Goal: Task Accomplishment & Management: Manage account settings

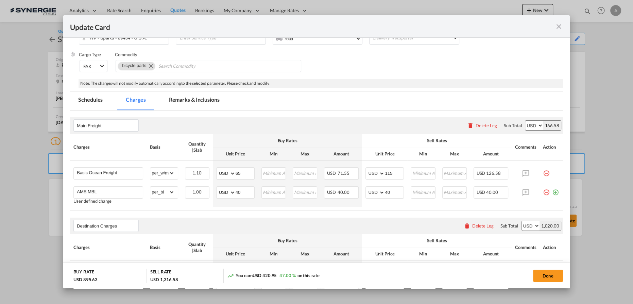
scroll to position [154, 0]
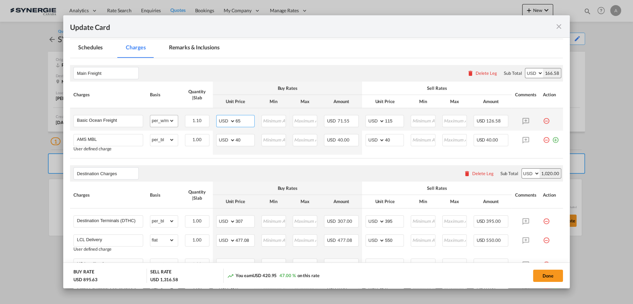
drag, startPoint x: 211, startPoint y: 118, endPoint x: 160, endPoint y: 119, distance: 51.4
click at [161, 119] on tr "Basic Ocean Freight Please Enter Already Exists gross_weight volumetric_weight …" at bounding box center [316, 119] width 493 height 22
type input "129"
type input "145"
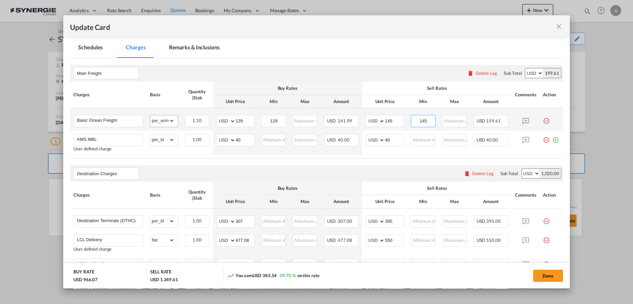
type input "145"
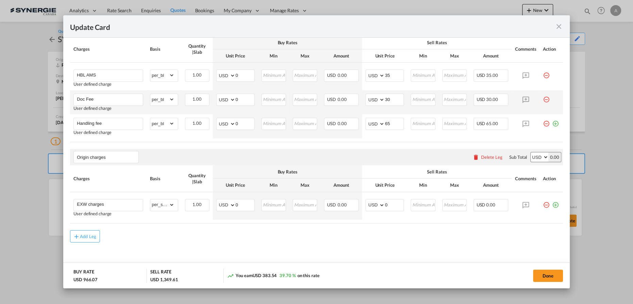
scroll to position [452, 0]
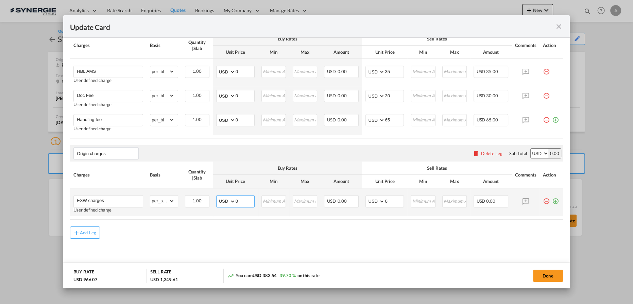
drag, startPoint x: 238, startPoint y: 202, endPoint x: 211, endPoint y: 207, distance: 28.3
click at [211, 207] on tr "EXW charges User defined charge Please Enter Already Exists gross_weight volume…" at bounding box center [316, 202] width 493 height 28
type input "545"
type input "600"
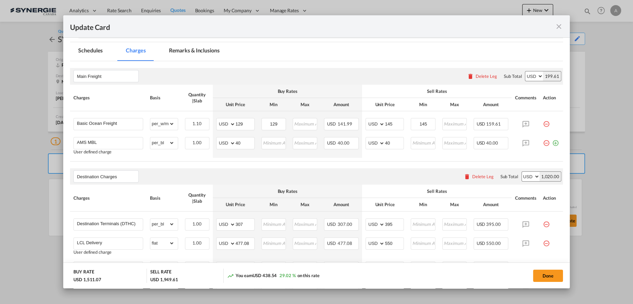
scroll to position [112, 0]
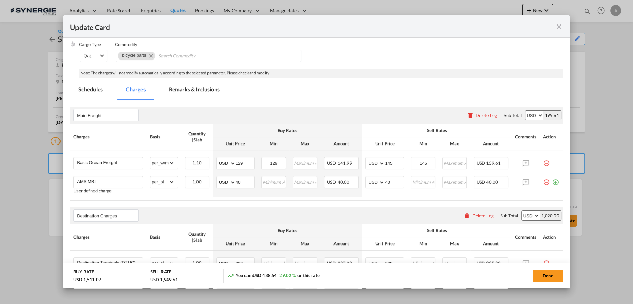
click at [209, 88] on md-tab-item "Remarks & Inclusions" at bounding box center [194, 90] width 67 height 19
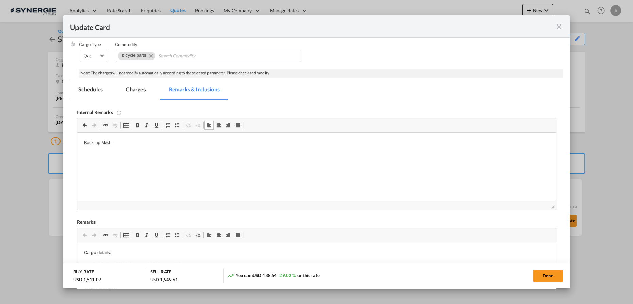
click at [112, 144] on p "Back-up M&J -" at bounding box center [316, 142] width 465 height 7
click at [169, 149] on body "Back-up M&U Worldwide -" at bounding box center [316, 154] width 465 height 30
click at [167, 143] on p "Back-up M&U Worldwide -" at bounding box center [316, 142] width 465 height 7
click at [408, 155] on body "Back-up M&U Worldwide - https://app.frontapp.com/open/cnv_qdw609b?key=zV8nbMZpY…" at bounding box center [316, 154] width 465 height 30
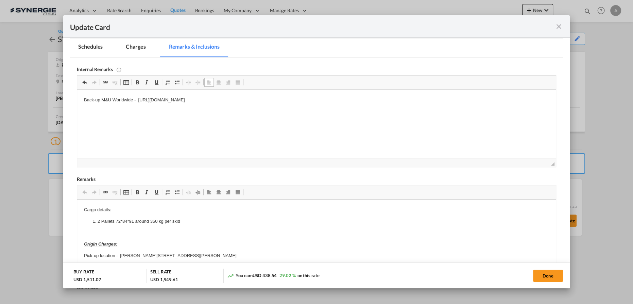
scroll to position [174, 0]
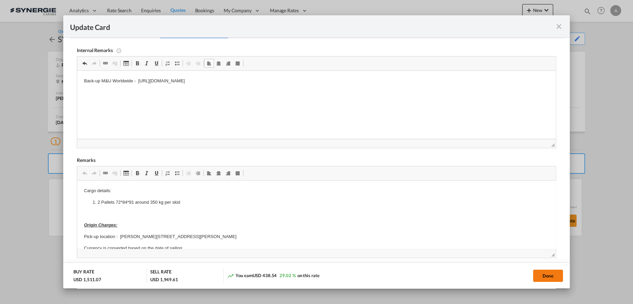
click at [544, 275] on button "Done" at bounding box center [548, 276] width 30 height 12
type input "11 Sep 2025"
type input "29 Sep 2025"
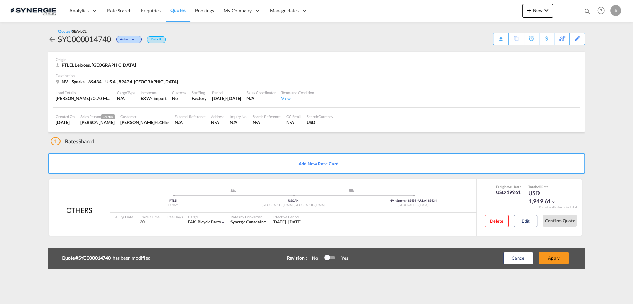
scroll to position [82, 0]
click at [546, 260] on button "Apply" at bounding box center [554, 258] width 30 height 12
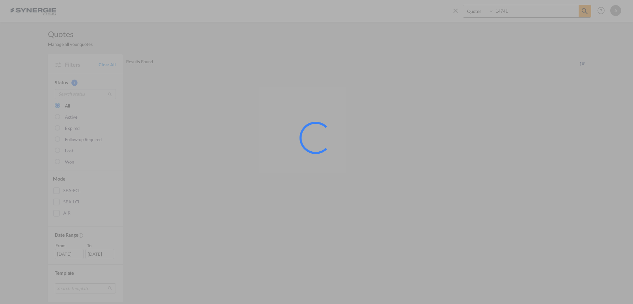
select select "Quotes"
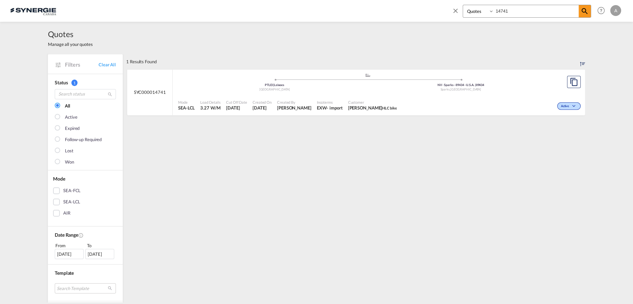
click at [485, 96] on div "Mode SEA-LCL Load Details 3.27 W/M Cut Off Date 12 Sep 2025 Created On 12 Sep 2…" at bounding box center [379, 105] width 413 height 20
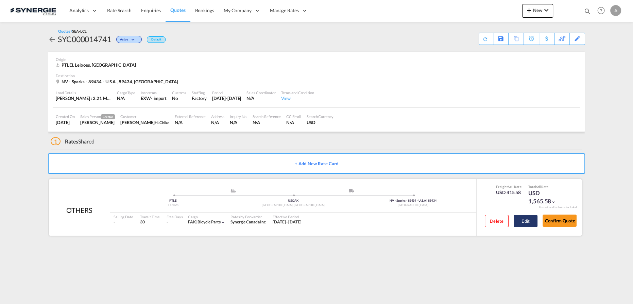
click at [525, 222] on button "Edit" at bounding box center [526, 221] width 24 height 12
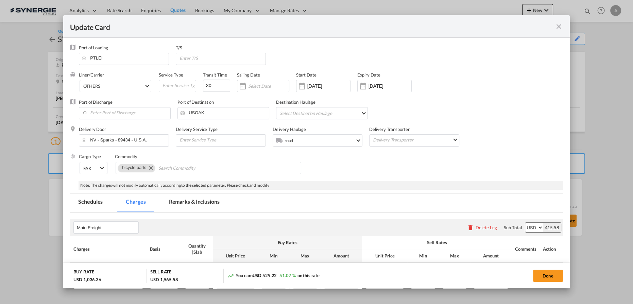
select select "per_w/m"
select select "per_bl"
select select "flat"
select select "per_bl"
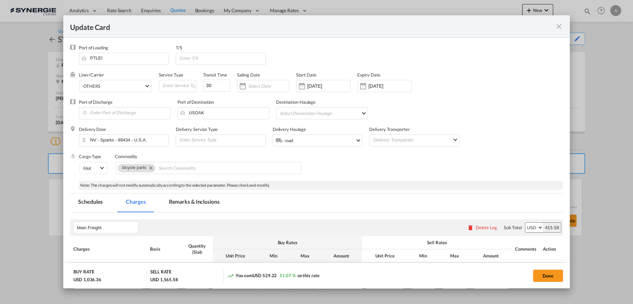
select select "per_shipment"
select select "per_bl"
select select "per_shipment"
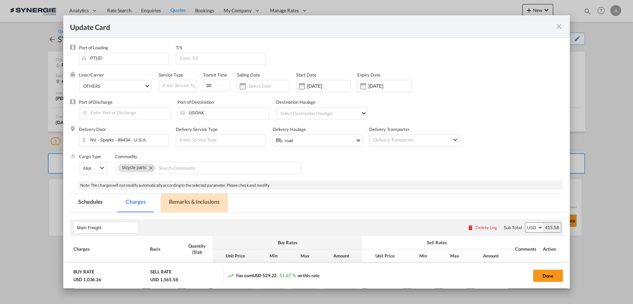
click at [223, 198] on md-tab-item "Remarks & Inclusions" at bounding box center [194, 203] width 67 height 19
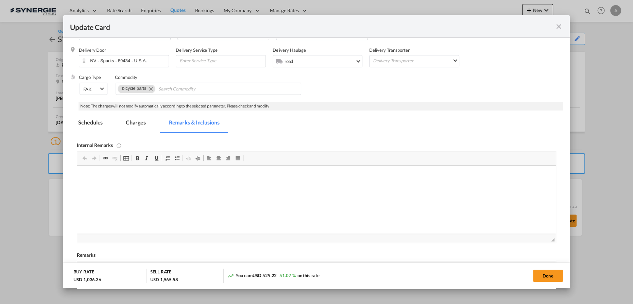
scroll to position [93, 0]
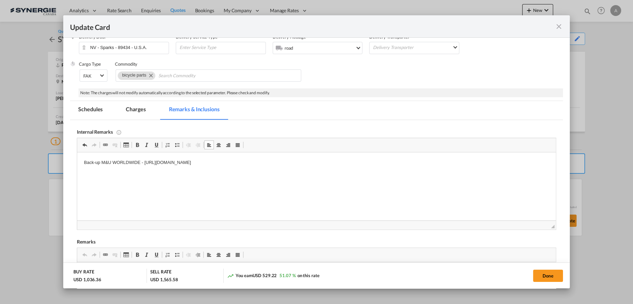
click at [129, 111] on md-tab-item "Charges" at bounding box center [136, 110] width 36 height 19
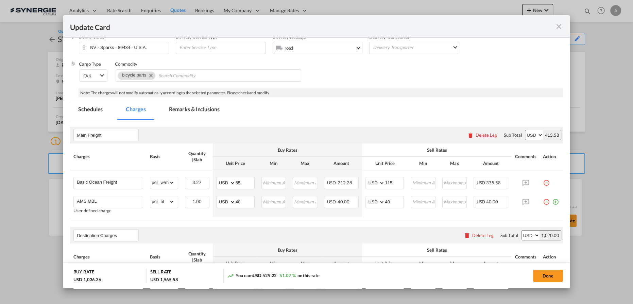
click at [211, 112] on md-tab-item "Remarks & Inclusions" at bounding box center [194, 110] width 67 height 19
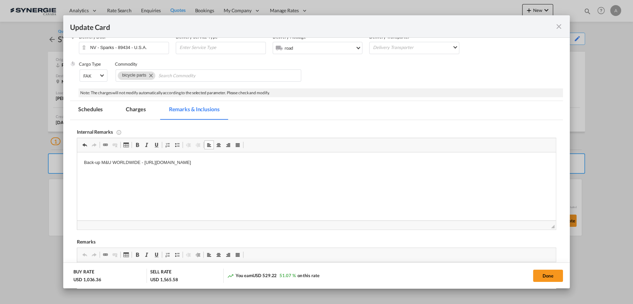
drag, startPoint x: 130, startPoint y: 110, endPoint x: 304, endPoint y: 283, distance: 245.0
click at [131, 110] on md-tab-item "Charges" at bounding box center [136, 110] width 36 height 19
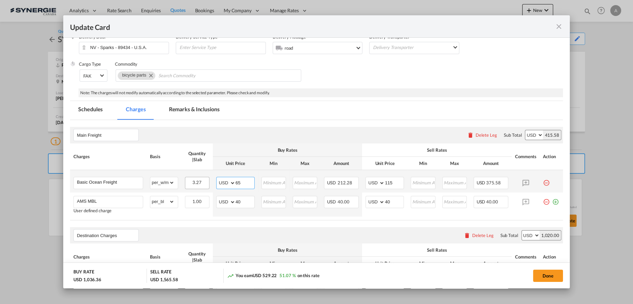
drag, startPoint x: 243, startPoint y: 183, endPoint x: 202, endPoint y: 177, distance: 41.9
click at [207, 182] on tr "Basic Ocean Freight Please Enter Already Exists gross_weight volumetric_weight …" at bounding box center [316, 181] width 493 height 22
type input "129"
type input "145"
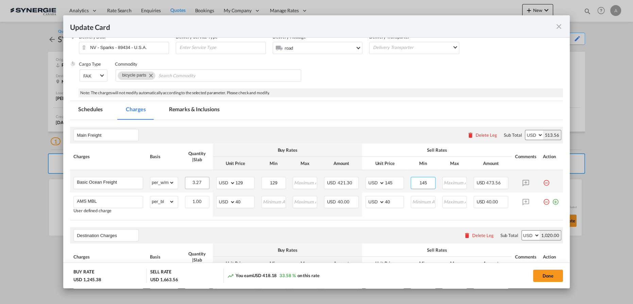
type input "145"
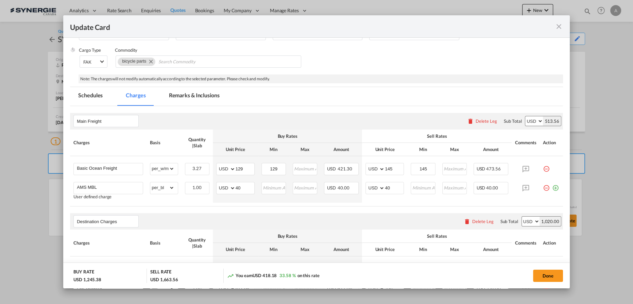
scroll to position [81, 0]
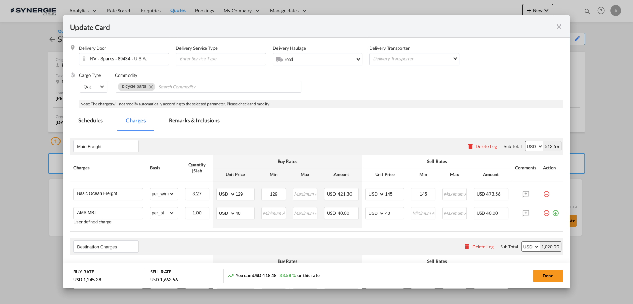
drag, startPoint x: 197, startPoint y: 124, endPoint x: 209, endPoint y: 146, distance: 24.8
click at [197, 124] on md-tab-item "Remarks & Inclusions" at bounding box center [194, 121] width 67 height 19
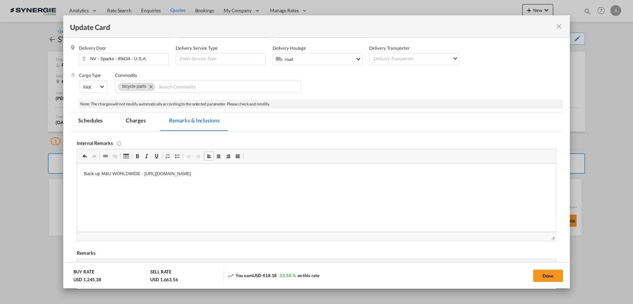
click at [133, 129] on md-tab-item "Charges" at bounding box center [136, 121] width 36 height 19
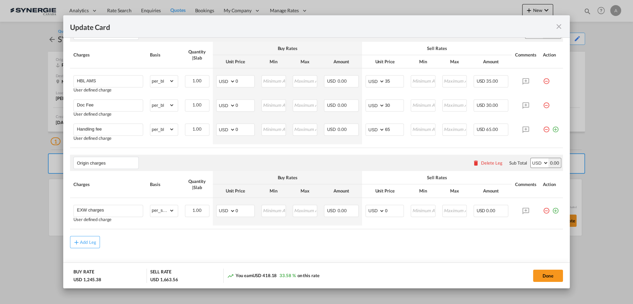
scroll to position [452, 0]
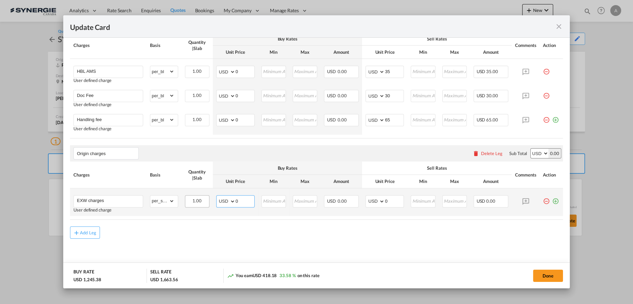
drag, startPoint x: 237, startPoint y: 200, endPoint x: 201, endPoint y: 194, distance: 36.2
click at [208, 200] on tr "EXW charges User defined charge Please Enter Already Exists gross_weight volume…" at bounding box center [316, 202] width 493 height 28
type input "606"
type input "675"
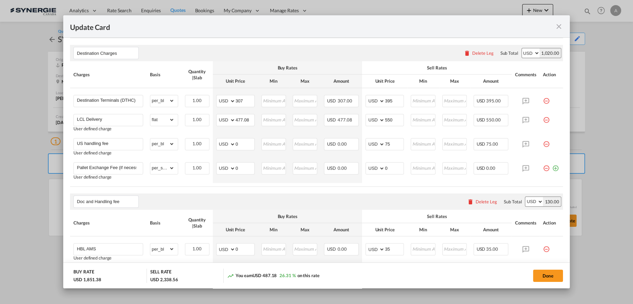
scroll to position [267, 0]
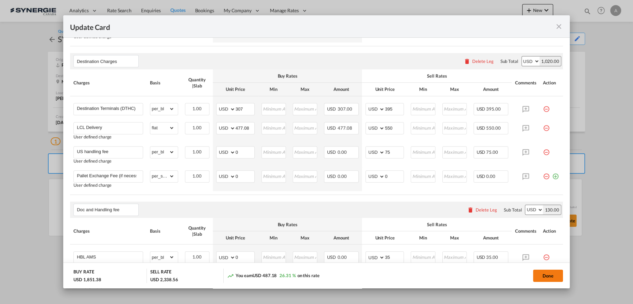
click at [548, 273] on button "Done" at bounding box center [548, 276] width 30 height 12
type input "11 Sep 2025"
type input "[DATE]"
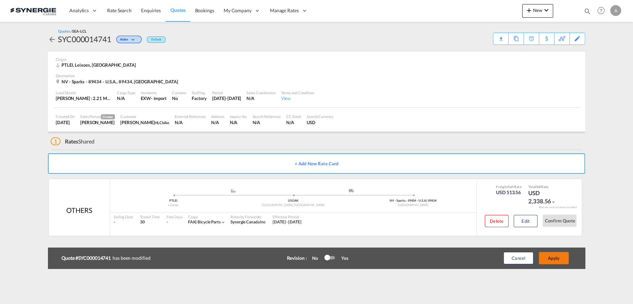
click at [551, 260] on button "Apply" at bounding box center [554, 258] width 30 height 12
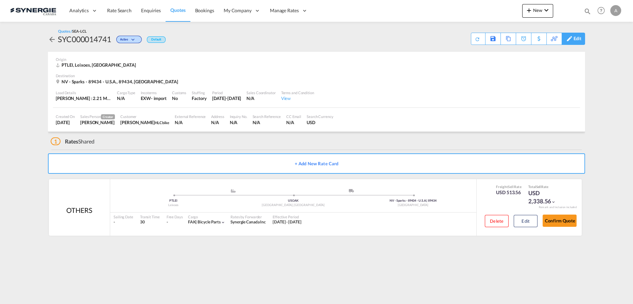
click at [578, 43] on div "Edit" at bounding box center [578, 39] width 8 height 12
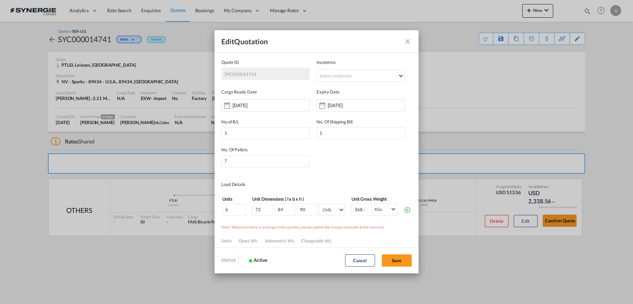
scroll to position [0, 0]
click at [409, 39] on md-icon "Close dialog" at bounding box center [408, 41] width 8 height 8
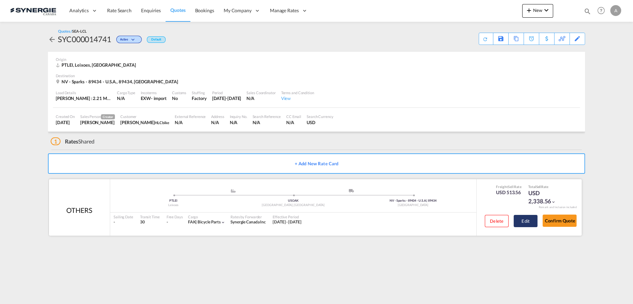
click at [528, 221] on button "Edit" at bounding box center [526, 221] width 24 height 12
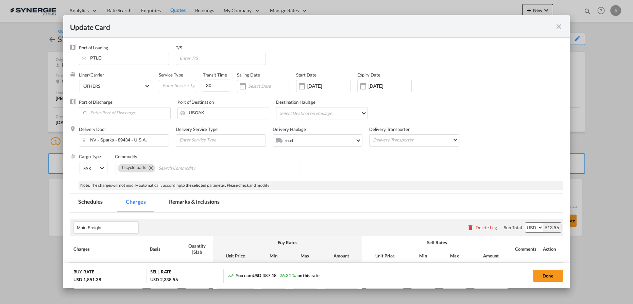
click at [557, 29] on md-icon "icon-close fg-AAA8AD m-0 pointer" at bounding box center [559, 26] width 8 height 8
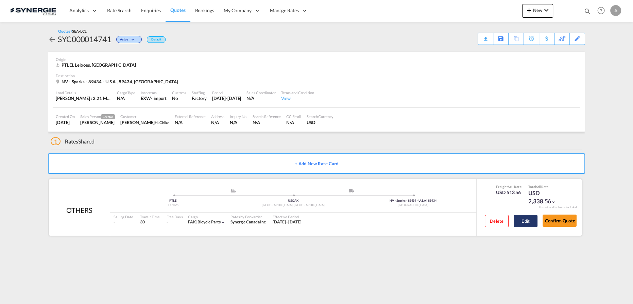
click at [522, 223] on button "Edit" at bounding box center [526, 221] width 24 height 12
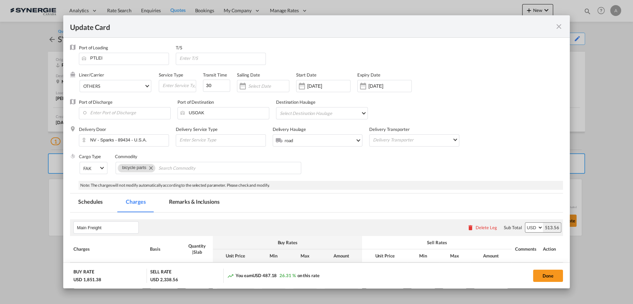
click at [201, 206] on md-tab-item "Remarks & Inclusions" at bounding box center [194, 203] width 67 height 19
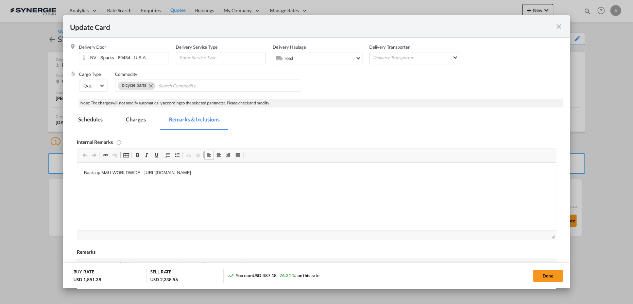
click at [360, 176] on p "Back-up M&U WORLDWIDE - https://app.frontapp.com/open/cnv_qdw609b?key=zV8nbMZpY…" at bounding box center [316, 172] width 465 height 7
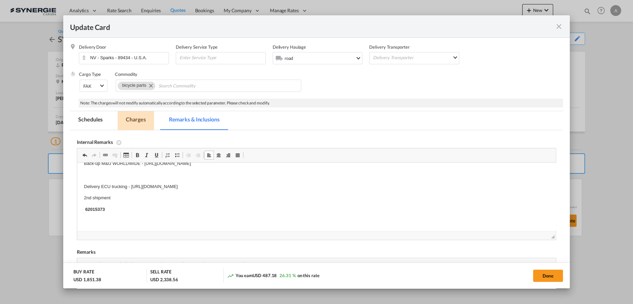
click at [133, 119] on md-tab-item "Charges" at bounding box center [136, 120] width 36 height 19
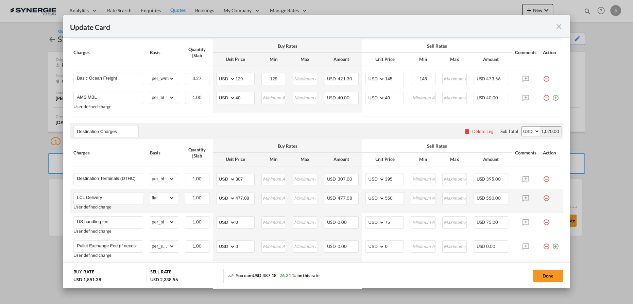
scroll to position [206, 0]
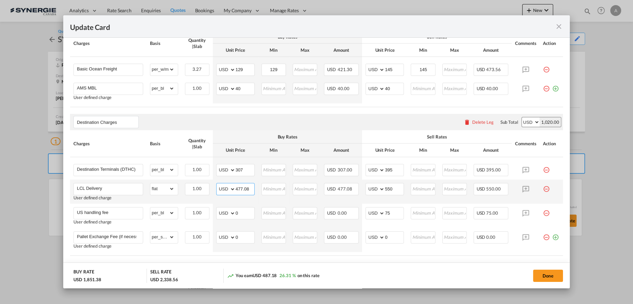
drag, startPoint x: 249, startPoint y: 187, endPoint x: 189, endPoint y: 181, distance: 60.2
click at [188, 186] on tr "LCL Delivery User defined charge Please Enter Already Exists gross_weight volum…" at bounding box center [316, 192] width 493 height 24
type input "405"
type input "485"
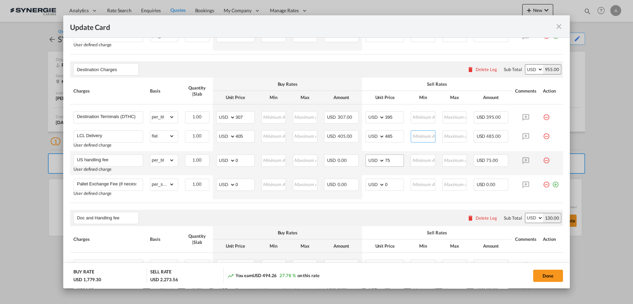
scroll to position [268, 0]
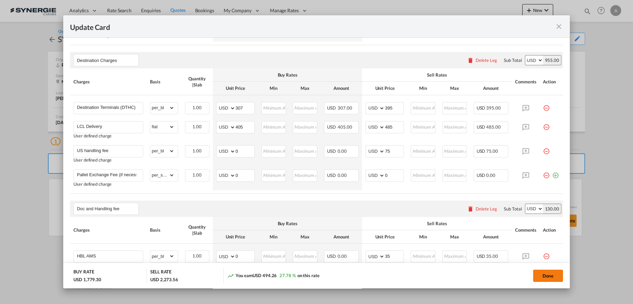
click at [557, 277] on button "Done" at bounding box center [548, 276] width 30 height 12
type input "11 Sep 2025"
type input "29 Sep 2025"
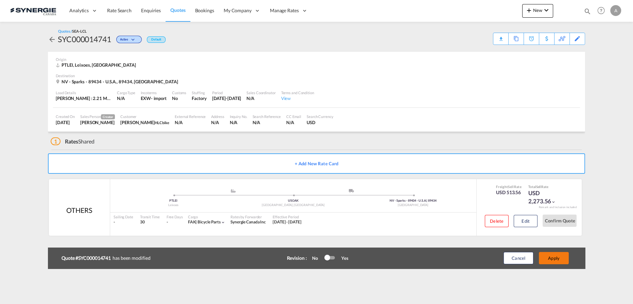
click at [555, 254] on button "Apply" at bounding box center [554, 258] width 30 height 12
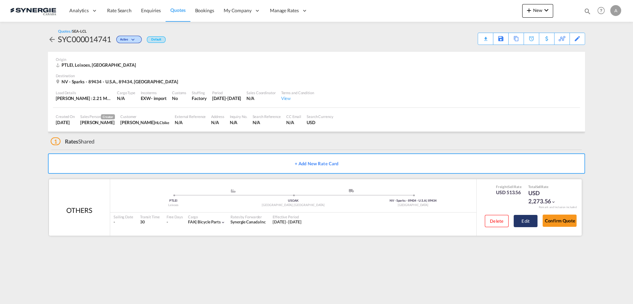
click at [523, 219] on button "Edit" at bounding box center [526, 221] width 24 height 12
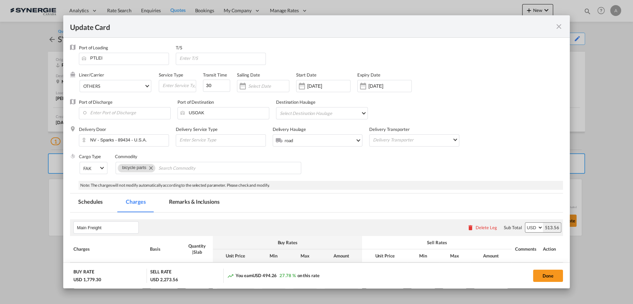
click at [204, 204] on md-tab-item "Remarks & Inclusions" at bounding box center [194, 203] width 67 height 19
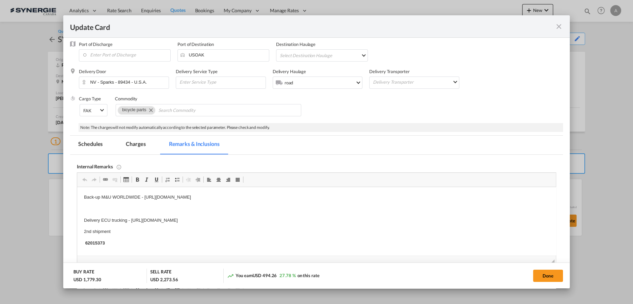
scroll to position [0, 0]
click at [103, 206] on p "Editor, editor18" at bounding box center [316, 208] width 465 height 7
click at [136, 141] on md-tab-item "Charges" at bounding box center [136, 145] width 36 height 19
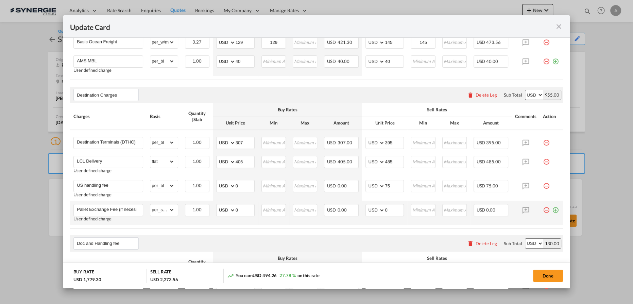
scroll to position [243, 0]
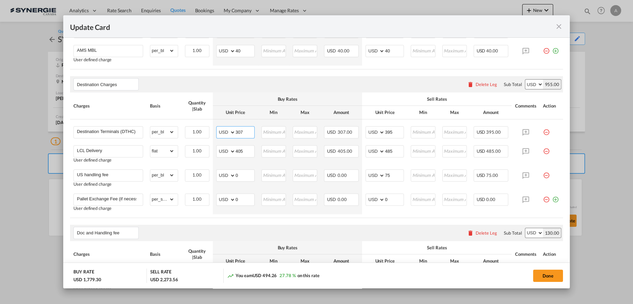
drag, startPoint x: 207, startPoint y: 125, endPoint x: 187, endPoint y: 118, distance: 20.7
click at [192, 123] on tr "Destination Terminals (DTHC) Please Enter Already Exists gross_weight volumetri…" at bounding box center [316, 130] width 493 height 22
type input "610"
type input "700"
click at [546, 274] on button "Done" at bounding box center [548, 276] width 30 height 12
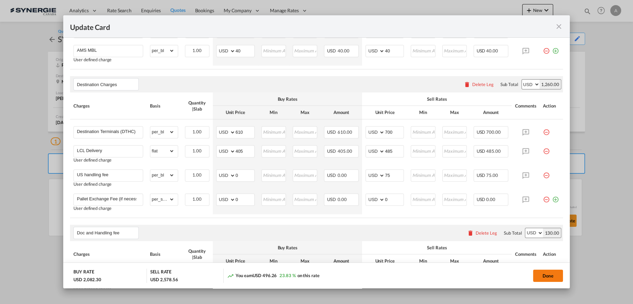
type input "11 Sep 2025"
type input "29 Sep 2025"
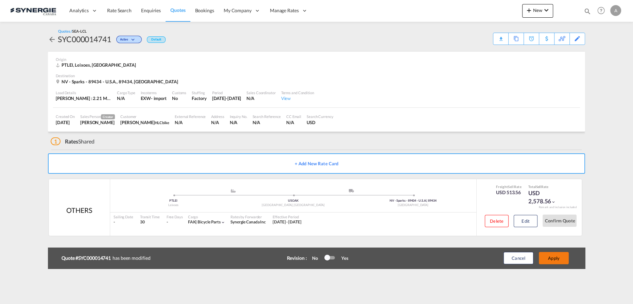
click at [553, 260] on button "Apply" at bounding box center [554, 258] width 30 height 12
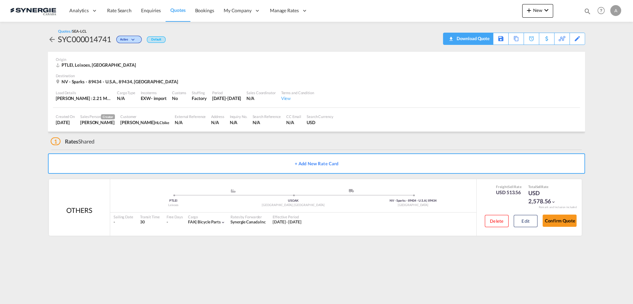
click at [480, 41] on div "Download Quote" at bounding box center [472, 38] width 35 height 11
click at [589, 10] on md-icon "icon-magnify" at bounding box center [587, 10] width 7 height 7
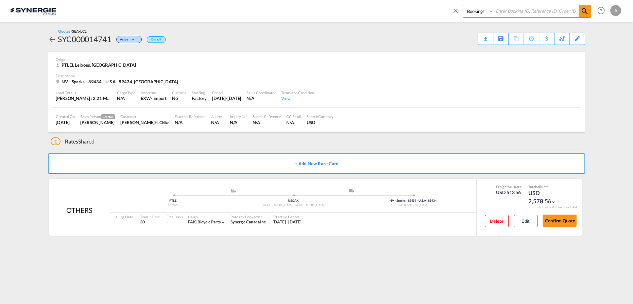
click at [480, 15] on select "Bookings Quotes Enquiries" at bounding box center [479, 11] width 32 height 12
select select "Quotes"
click at [463, 5] on select "Bookings Quotes Enquiries" at bounding box center [479, 11] width 32 height 12
click at [508, 14] on input at bounding box center [536, 11] width 85 height 12
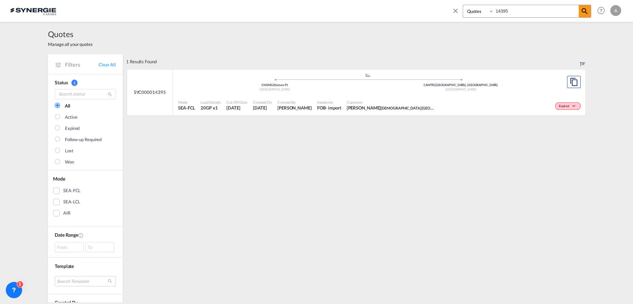
click at [512, 11] on input "14395" at bounding box center [536, 11] width 85 height 12
drag, startPoint x: 512, startPoint y: 11, endPoint x: 476, endPoint y: 11, distance: 35.7
click at [470, 13] on div "Bookings Quotes Enquiries 14395" at bounding box center [527, 11] width 129 height 13
type input "14681"
click at [376, 93] on div ".a{fill:#aaa8ad;} .a{fill:#aaa8ad;} CNXMG | Xiamen Pt China CAMTR | Montreal, Q…" at bounding box center [367, 84] width 379 height 22
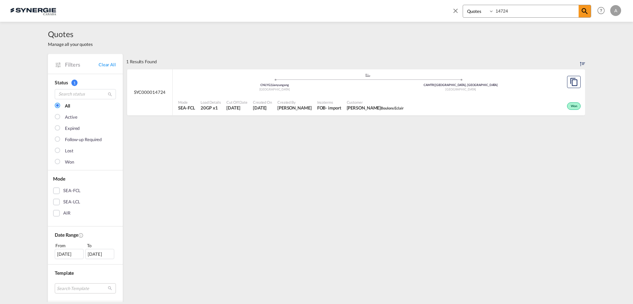
select select "Quotes"
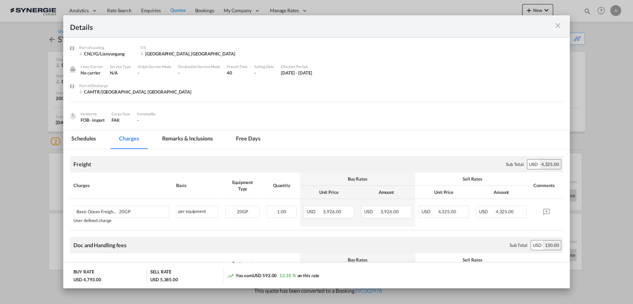
click at [559, 27] on md-icon "icon-close m-3 fg-AAA8AD cursor" at bounding box center [558, 25] width 8 height 8
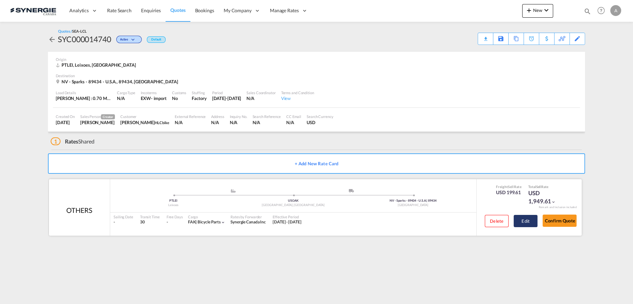
click at [515, 221] on button "Edit" at bounding box center [526, 221] width 24 height 12
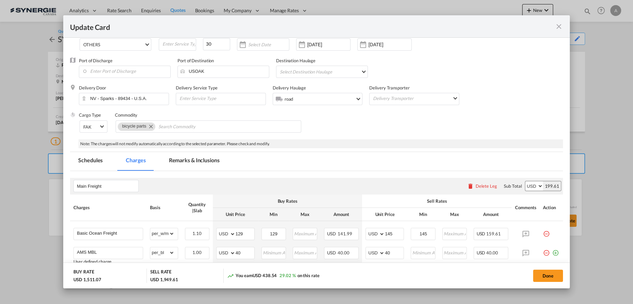
scroll to position [31, 0]
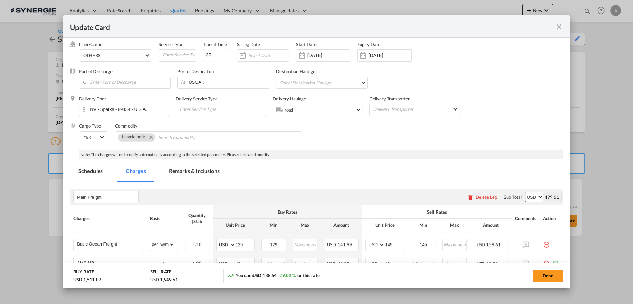
click at [557, 29] on md-icon "icon-close fg-AAA8AD m-0 pointer" at bounding box center [559, 26] width 8 height 8
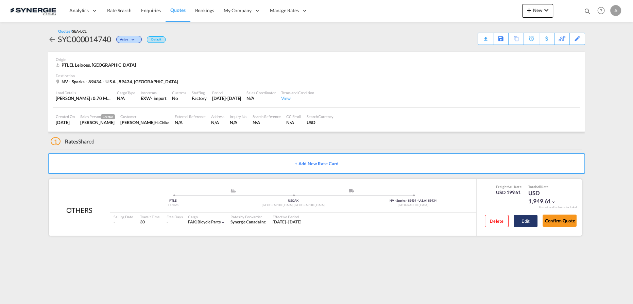
click at [530, 218] on button "Edit" at bounding box center [526, 221] width 24 height 12
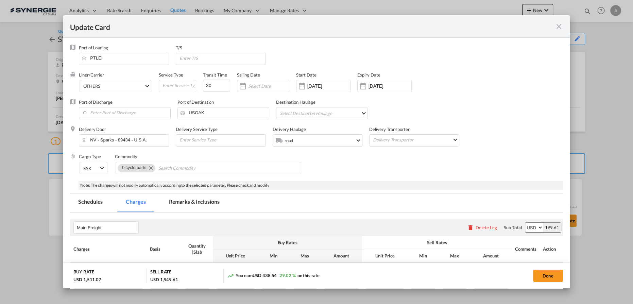
drag, startPoint x: 215, startPoint y: 201, endPoint x: 215, endPoint y: 184, distance: 16.7
click at [215, 201] on md-tab-item "Remarks & Inclusions" at bounding box center [194, 203] width 67 height 19
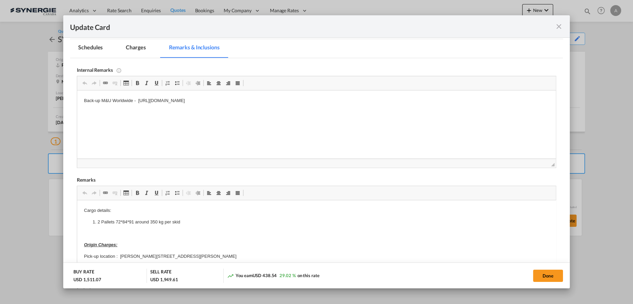
scroll to position [0, 0]
click at [355, 96] on html "Back-up M&U Worldwide - [URL][DOMAIN_NAME]" at bounding box center [316, 112] width 479 height 44
click at [134, 51] on md-tab-item "Charges" at bounding box center [136, 48] width 36 height 19
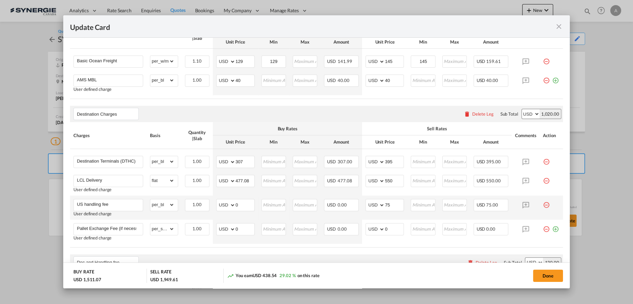
scroll to position [216, 0]
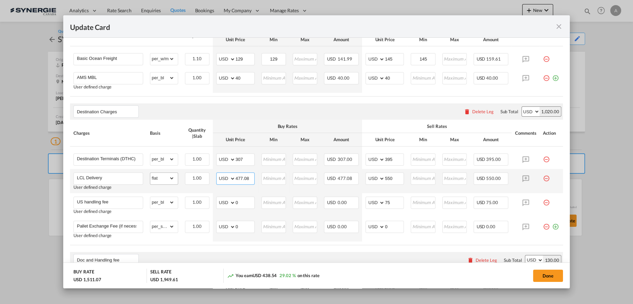
drag, startPoint x: 248, startPoint y: 179, endPoint x: 155, endPoint y: 176, distance: 92.9
click at [173, 176] on tr "LCL Delivery User defined charge Please Enter Already Exists gross_weight volum…" at bounding box center [316, 181] width 493 height 24
type input "260"
type input "340"
click at [544, 276] on button "Done" at bounding box center [548, 276] width 30 height 12
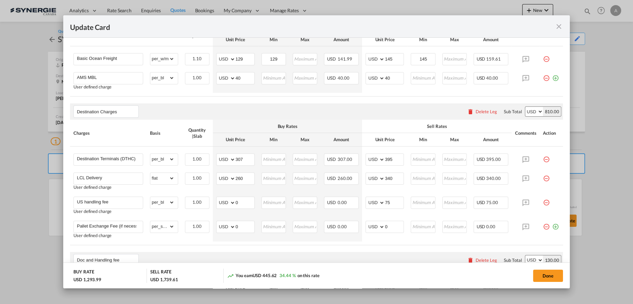
type input "11 Sep 2025"
type input "29 Sep 2025"
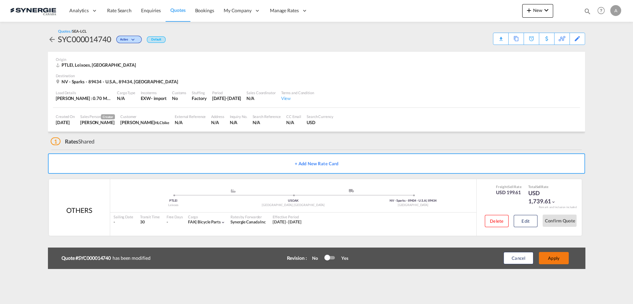
click at [545, 263] on button "Apply" at bounding box center [554, 258] width 30 height 12
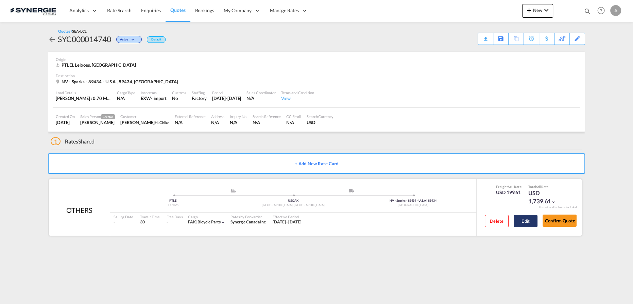
click at [524, 225] on button "Edit" at bounding box center [526, 221] width 24 height 12
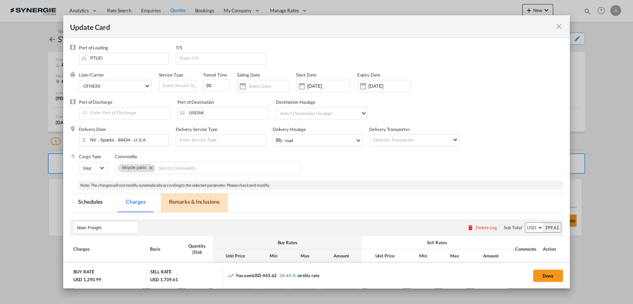
click at [208, 201] on md-tab-item "Remarks & Inclusions" at bounding box center [194, 203] width 67 height 19
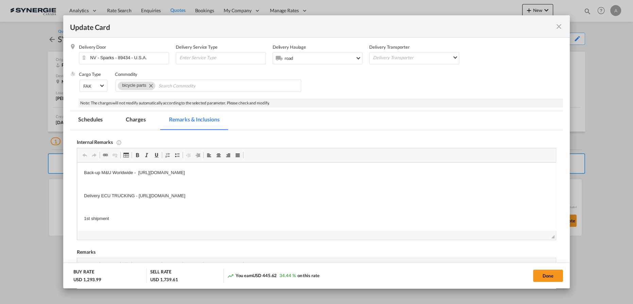
scroll to position [0, 0]
click at [327, 197] on p "Delivery ECU TRUCKING - https://app.frontapp.com/open/cnv_qey7qa7?key=Q_DpHjnze…" at bounding box center [316, 195] width 465 height 7
click at [347, 178] on body "Back-up M&U Worldwide - https://app.frontapp.com/open/cnv_qdw609b?key=zV8nbMZpY…" at bounding box center [316, 218] width 465 height 99
click at [80, 183] on html "Back-up M&U Worldwide - https://app.frontapp.com/open/cnv_qdw609b?key=zV8nbMZpY…" at bounding box center [316, 219] width 479 height 113
drag, startPoint x: 82, startPoint y: 183, endPoint x: 327, endPoint y: 184, distance: 245.9
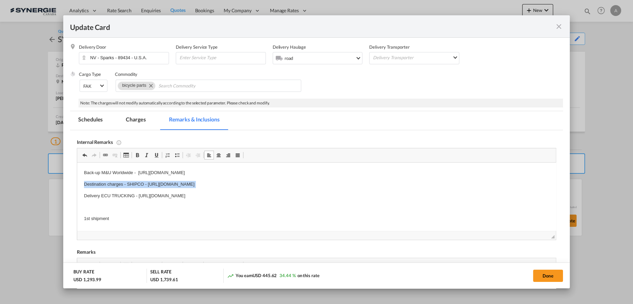
click at [327, 184] on html "Back-up M&U Worldwide - https://app.frontapp.com/open/cnv_qdw609b?key=zV8nbMZpY…" at bounding box center [316, 219] width 479 height 113
drag, startPoint x: 132, startPoint y: 125, endPoint x: 215, endPoint y: 148, distance: 85.6
click at [132, 125] on md-tab-item "Charges" at bounding box center [136, 120] width 36 height 19
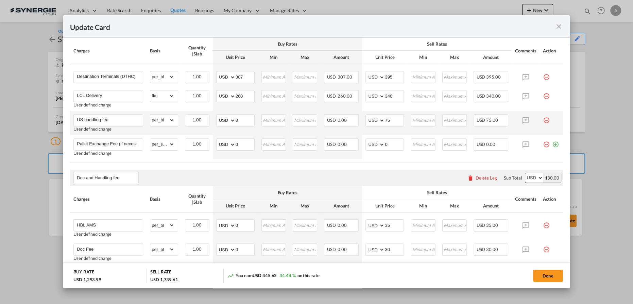
scroll to position [268, 0]
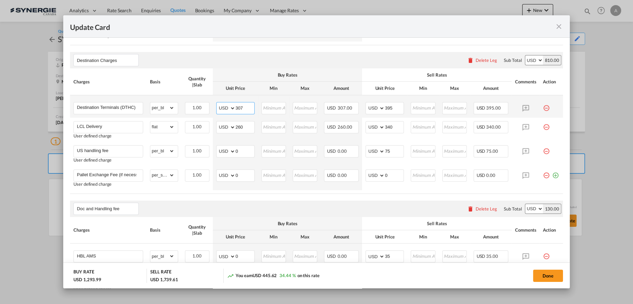
drag, startPoint x: 245, startPoint y: 110, endPoint x: 207, endPoint y: 97, distance: 39.6
click at [213, 100] on td "AED AFN ALL AMD ANG AOA ARS AUD AWG AZN BAM BBD BDT BGN BHD BIF BMD BND BOB BRL…" at bounding box center [235, 106] width 45 height 22
type input "531"
type input "590"
click at [541, 277] on button "Done" at bounding box center [548, 276] width 30 height 12
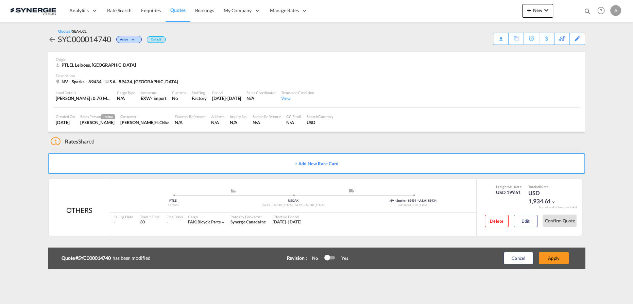
type input "11 Sep 2025"
type input "29 Sep 2025"
click at [555, 263] on button "Apply" at bounding box center [554, 258] width 30 height 12
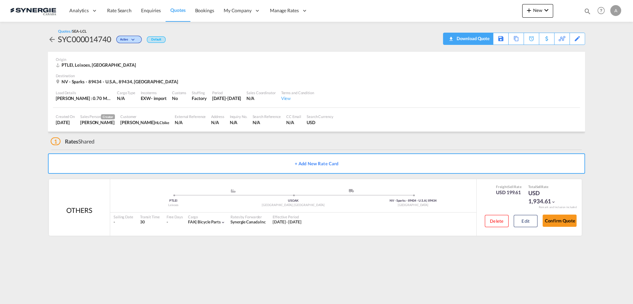
click at [476, 37] on div "Download Quote" at bounding box center [472, 38] width 35 height 11
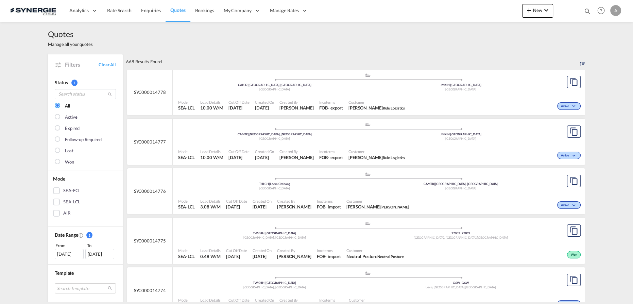
click at [586, 12] on md-icon "icon-magnify" at bounding box center [587, 10] width 7 height 7
drag, startPoint x: 468, startPoint y: 15, endPoint x: 474, endPoint y: 17, distance: 6.5
click at [468, 15] on select "Bookings Quotes Enquiries" at bounding box center [479, 11] width 32 height 12
select select "Quotes"
click at [463, 5] on select "Bookings Quotes Enquiries" at bounding box center [479, 11] width 32 height 12
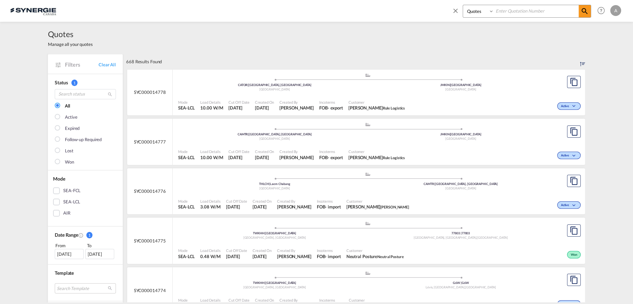
click at [522, 12] on input at bounding box center [536, 11] width 85 height 12
type input "14744"
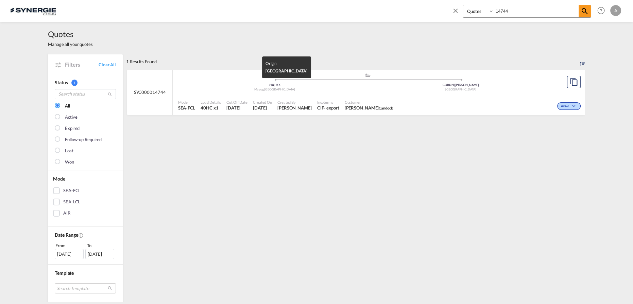
click at [348, 88] on div "Magog , Canada" at bounding box center [275, 89] width 186 height 4
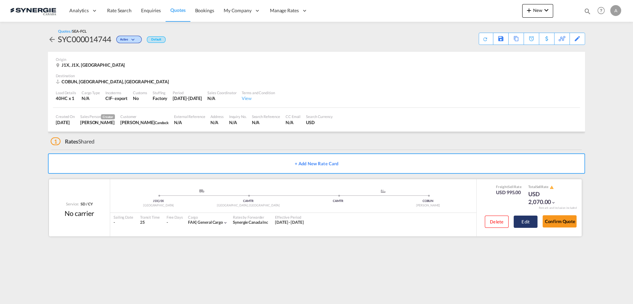
click at [528, 219] on button "Edit" at bounding box center [526, 222] width 24 height 12
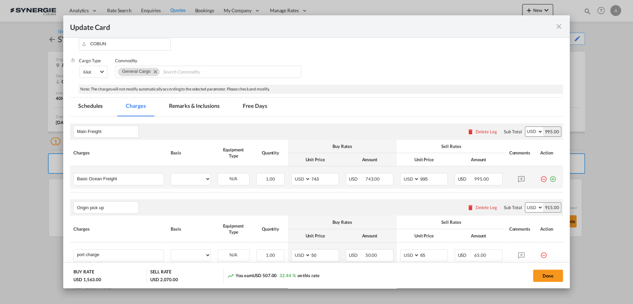
select select "per container"
select select "per B/L"
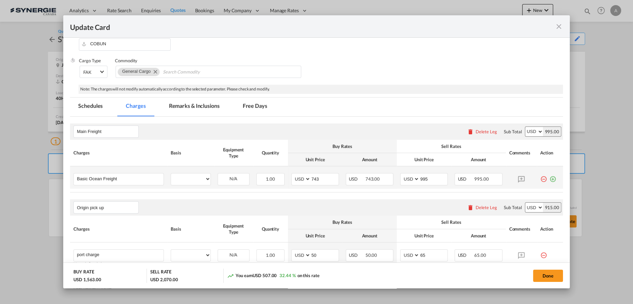
select select "per B/L"
select select "per shipment"
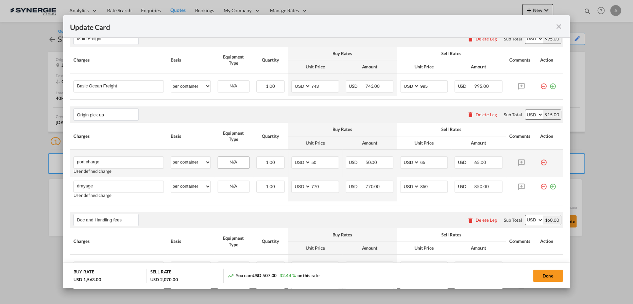
scroll to position [247, 0]
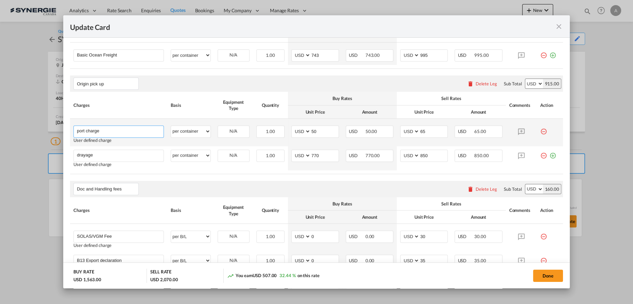
click at [77, 129] on div "Update Card Pickup ..." at bounding box center [77, 131] width 0 height 10
click at [78, 128] on input "port charge" at bounding box center [120, 131] width 87 height 10
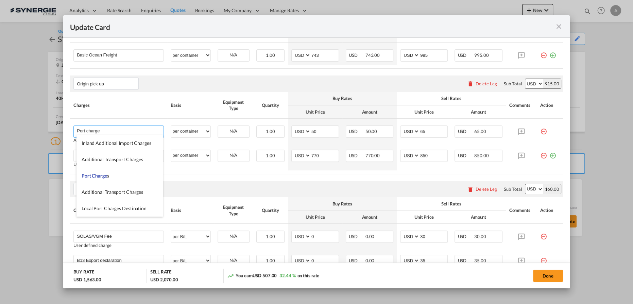
type input "Port charge"
click at [206, 171] on table "Charges Basis Equipment Type Quantity Buy Rates Sell Rates Comments Action Unit…" at bounding box center [316, 133] width 493 height 82
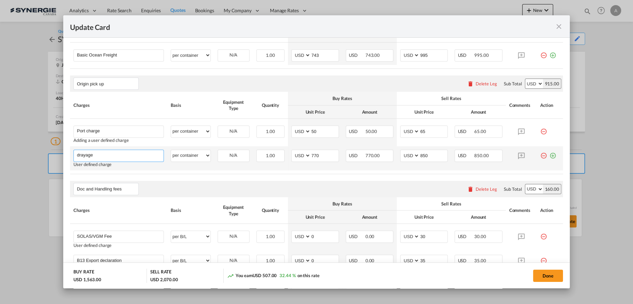
click at [77, 154] on input "drayage" at bounding box center [120, 155] width 87 height 10
type input "Drayage"
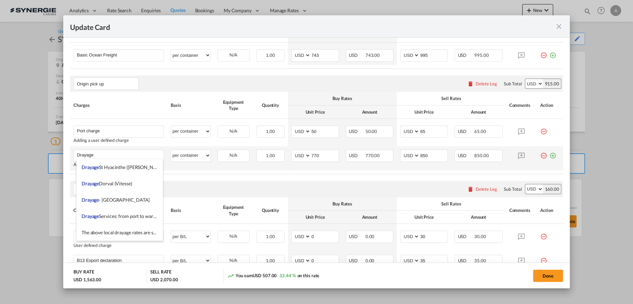
drag, startPoint x: 261, startPoint y: 169, endPoint x: 292, endPoint y: 164, distance: 31.4
click at [262, 169] on td "1.00 Please Enter Invalid Input" at bounding box center [270, 158] width 35 height 24
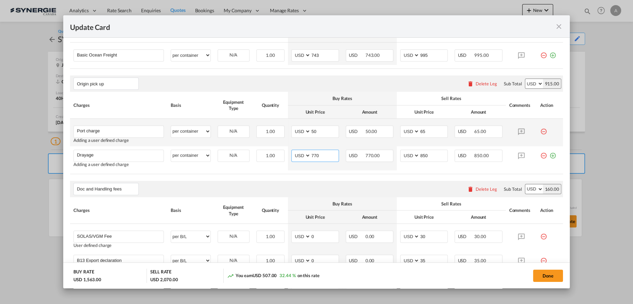
drag, startPoint x: 317, startPoint y: 153, endPoint x: 222, endPoint y: 144, distance: 95.7
click at [265, 149] on tr "Drayage Please Enter User Defined Charges Cannot Be Published Adding a user def…" at bounding box center [316, 158] width 493 height 24
type input "660"
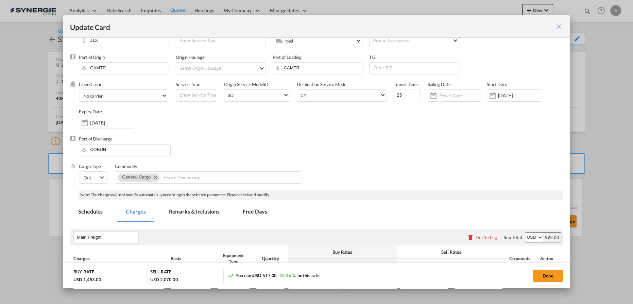
scroll to position [3, 0]
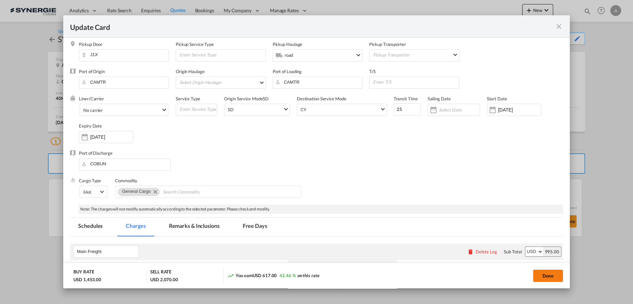
click at [544, 277] on button "Done" at bounding box center [548, 276] width 30 height 12
type input "11 Sep 2025"
type input "29 Sep 2025"
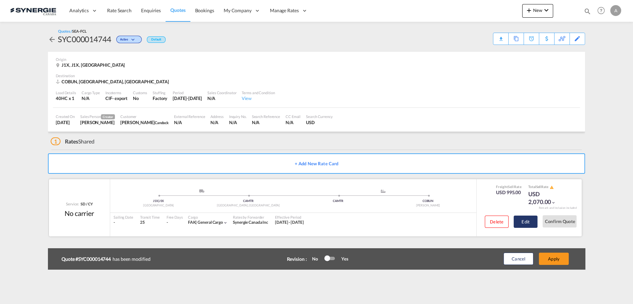
click at [524, 222] on button "Edit" at bounding box center [526, 222] width 24 height 12
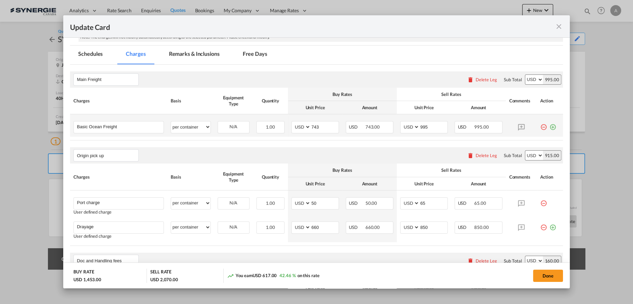
scroll to position [185, 0]
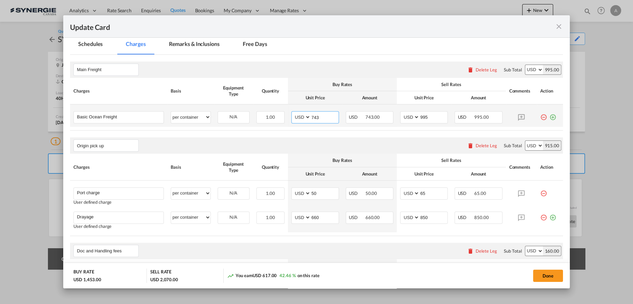
drag, startPoint x: 322, startPoint y: 117, endPoint x: 248, endPoint y: 113, distance: 73.6
click at [268, 113] on tr "Basic Ocean Freight Please Enter User Defined Charges Cannot Be Published per e…" at bounding box center [316, 115] width 493 height 22
click at [312, 116] on input "743" at bounding box center [325, 117] width 28 height 10
type input "3307"
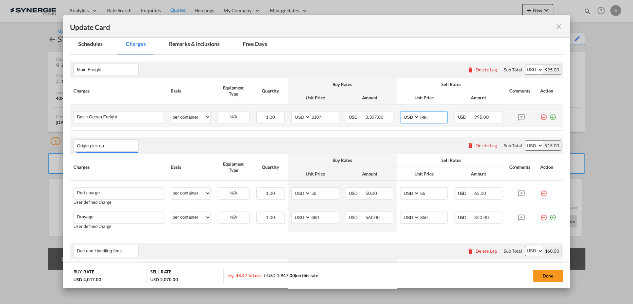
click at [424, 118] on input "995" at bounding box center [434, 117] width 28 height 10
click at [424, 117] on input "995" at bounding box center [434, 117] width 28 height 10
type input "9"
drag, startPoint x: 428, startPoint y: 118, endPoint x: 299, endPoint y: 102, distance: 130.1
click at [307, 105] on tr "Basic Ocean Freight Please Enter User Defined Charges Cannot Be Published per e…" at bounding box center [316, 115] width 493 height 22
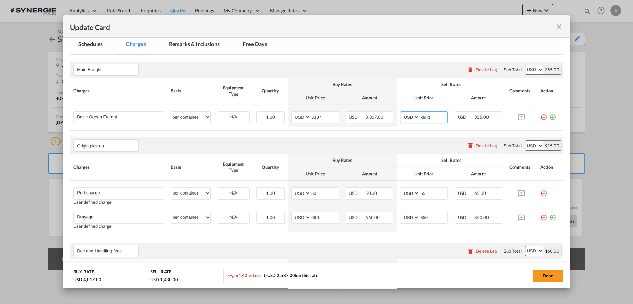
type input "3550"
click at [551, 272] on button "Done" at bounding box center [548, 276] width 30 height 12
type input "11 Sep 2025"
type input "29 Sep 2025"
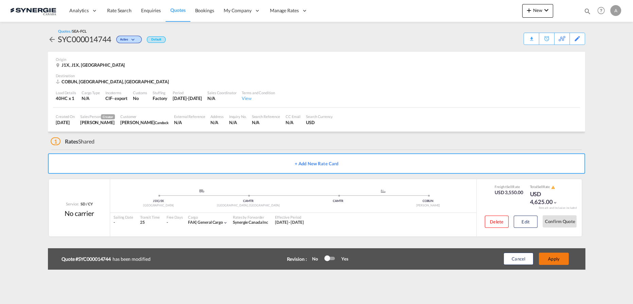
click at [547, 261] on button "Apply" at bounding box center [554, 259] width 30 height 12
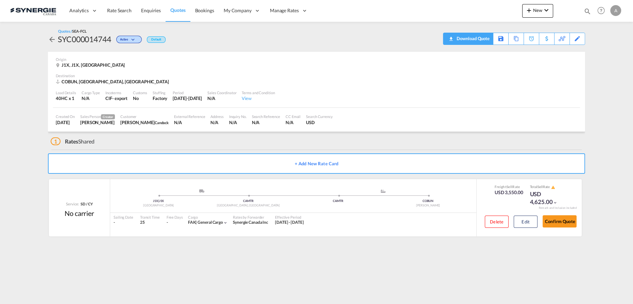
click at [484, 36] on div "Download Quote" at bounding box center [472, 38] width 35 height 11
click at [516, 221] on button "Edit" at bounding box center [526, 222] width 24 height 12
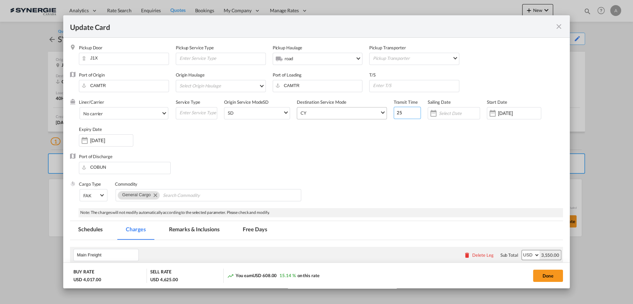
drag, startPoint x: 400, startPoint y: 113, endPoint x: 347, endPoint y: 115, distance: 53.1
click at [359, 117] on div "Liner/Carrier No carrier 2HM LOGISTICS D.O.O AAXL GLOBAL SHIPPING LINES LLC ABD…" at bounding box center [321, 126] width 484 height 54
type input "30"
click at [380, 87] on input "Update Card Pickup ..." at bounding box center [415, 85] width 87 height 10
type input "FREEPORT, RODMAN"
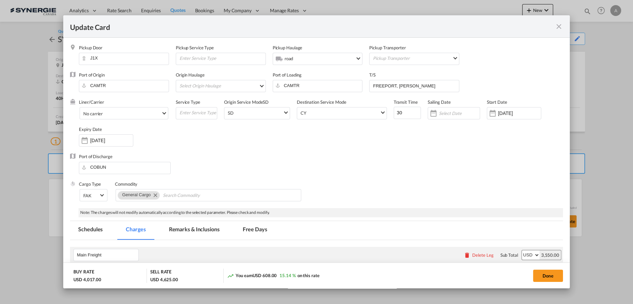
drag, startPoint x: 543, startPoint y: 277, endPoint x: 558, endPoint y: 275, distance: 14.7
click at [543, 277] on button "Done" at bounding box center [548, 276] width 30 height 12
type input "11 Sep 2025"
type input "29 Sep 2025"
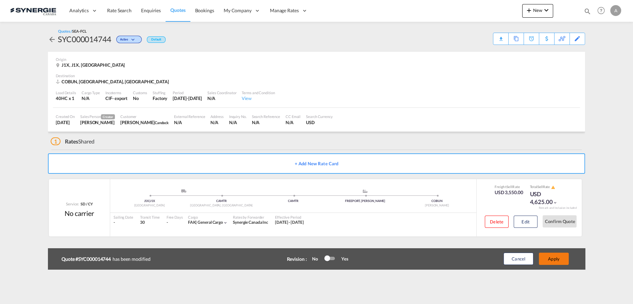
click at [562, 258] on button "Apply" at bounding box center [554, 259] width 30 height 12
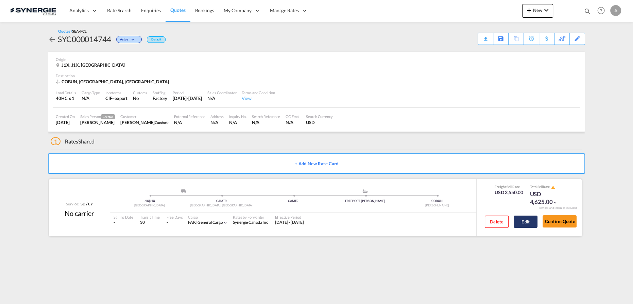
click at [518, 223] on button "Edit" at bounding box center [526, 222] width 24 height 12
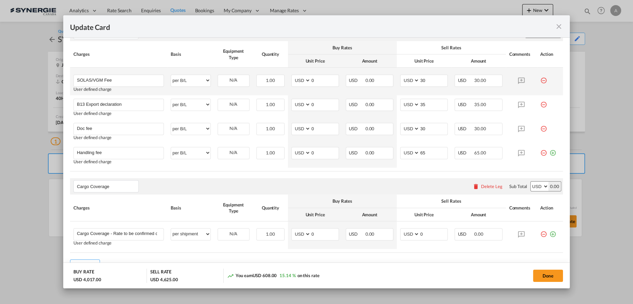
scroll to position [405, 0]
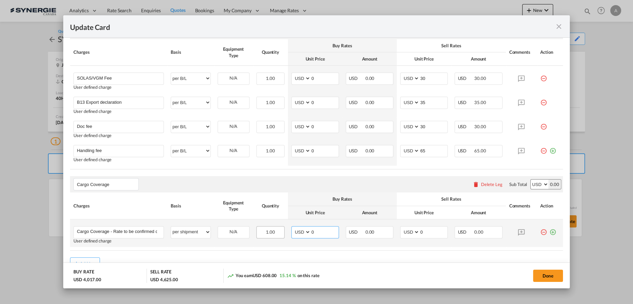
drag, startPoint x: 299, startPoint y: 229, endPoint x: 263, endPoint y: 227, distance: 36.4
click at [272, 228] on tr "Cargo Coverage - Rate to be confirmed depending on commodity and value Min 50 U…" at bounding box center [316, 233] width 493 height 28
type input "84.48"
type input "325.83"
click at [540, 278] on button "Done" at bounding box center [548, 276] width 30 height 12
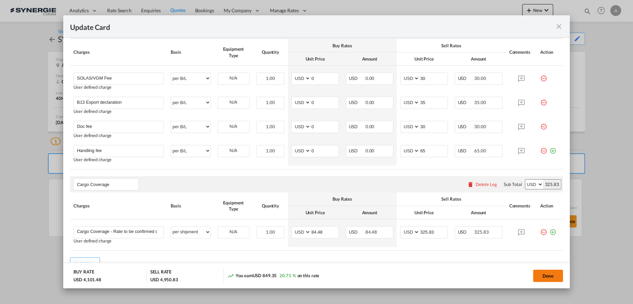
type input "11 Sep 2025"
type input "29 Sep 2025"
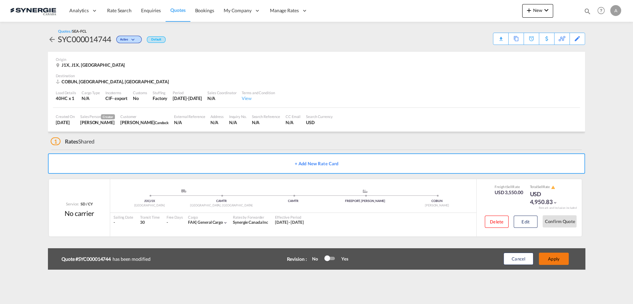
click at [555, 260] on button "Apply" at bounding box center [554, 259] width 30 height 12
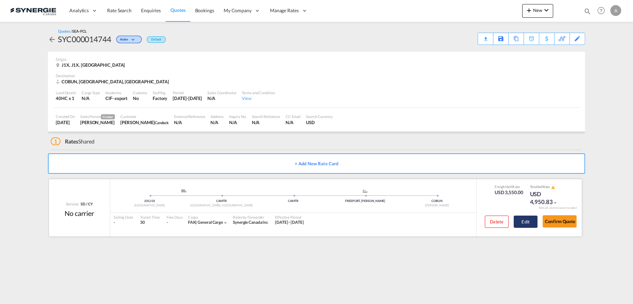
click at [524, 223] on button "Edit" at bounding box center [526, 222] width 24 height 12
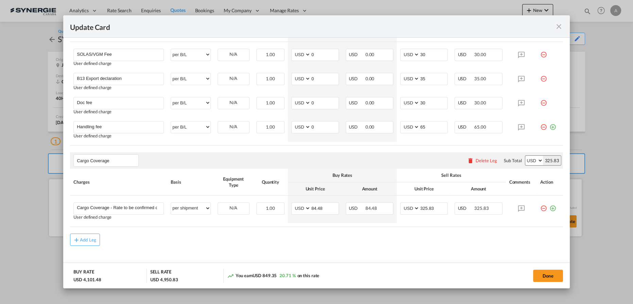
scroll to position [433, 0]
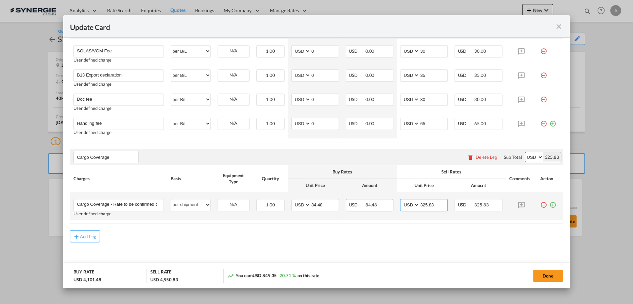
drag, startPoint x: 426, startPoint y: 202, endPoint x: 390, endPoint y: 203, distance: 36.4
click at [390, 203] on tr "Cargo Coverage - Rate to be confirmed depending on commodity and value Min 50 U…" at bounding box center [316, 206] width 493 height 28
type input "326.64"
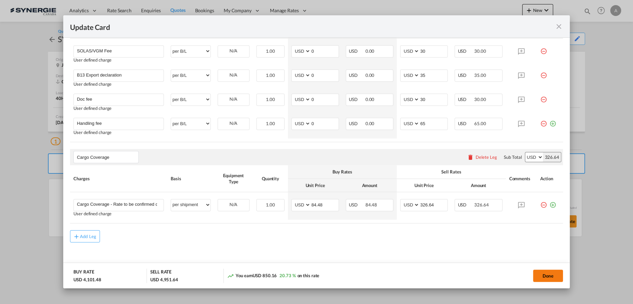
click at [549, 275] on button "Done" at bounding box center [548, 276] width 30 height 12
type input "11 Sep 2025"
type input "29 Sep 2025"
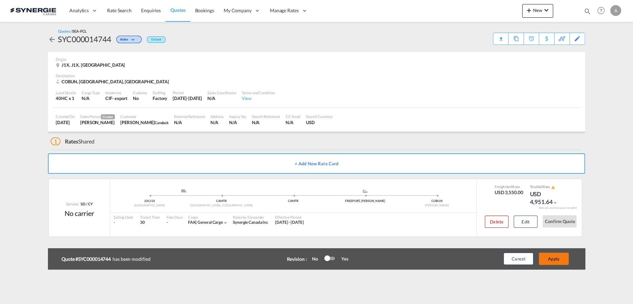
click at [556, 260] on button "Apply" at bounding box center [554, 259] width 30 height 12
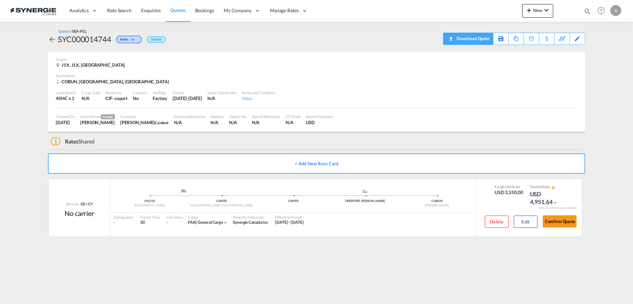
click at [482, 39] on div "Download Quote" at bounding box center [472, 38] width 35 height 11
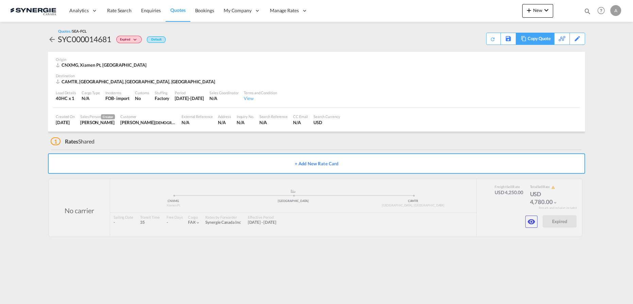
click at [547, 44] on div "Copy Quote" at bounding box center [539, 39] width 23 height 12
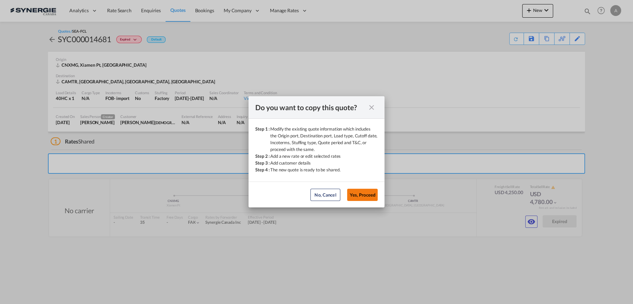
click at [371, 192] on button "Yes, Proceed" at bounding box center [362, 195] width 31 height 12
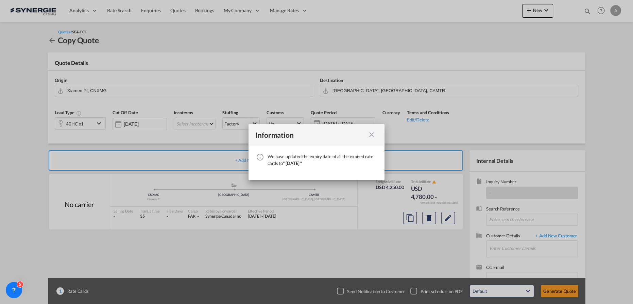
drag, startPoint x: 374, startPoint y: 132, endPoint x: 362, endPoint y: 134, distance: 12.4
click at [374, 132] on md-icon "icon-close fg-AAA8AD cursor" at bounding box center [372, 135] width 8 height 8
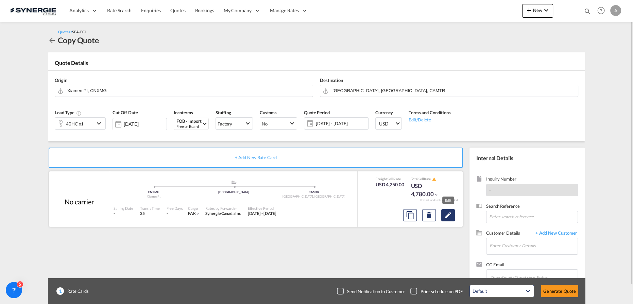
click at [449, 217] on md-icon "Edit" at bounding box center [448, 215] width 8 height 8
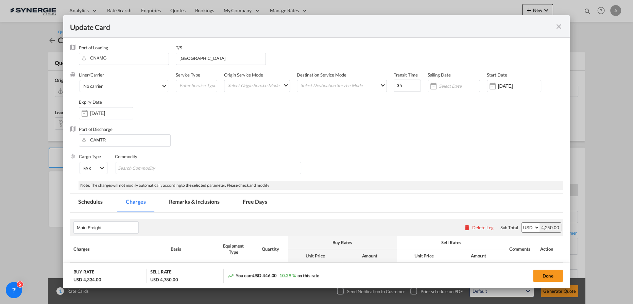
select select "per container"
select select "per B/L"
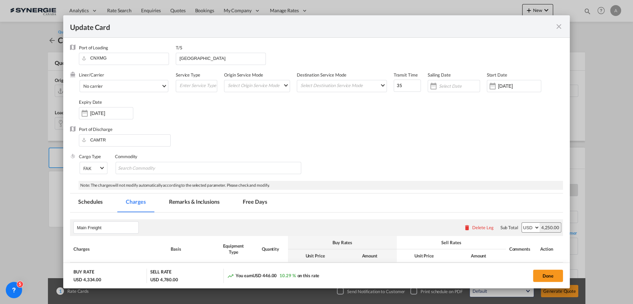
select select "per B/L"
select select "per shipment"
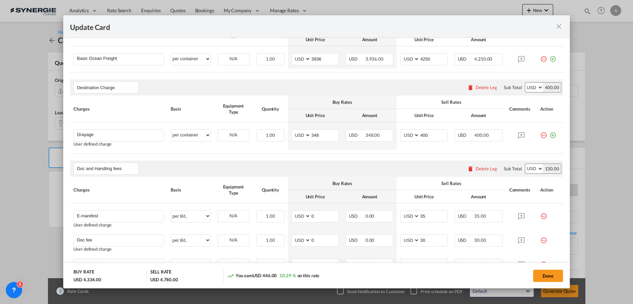
scroll to position [154, 0]
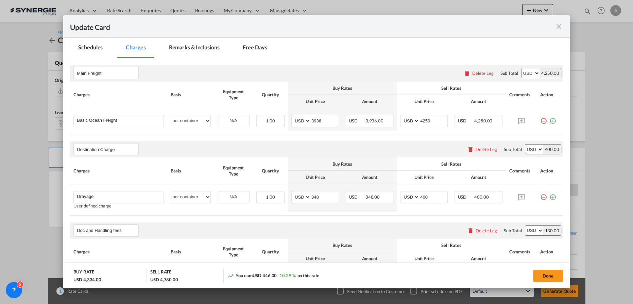
click at [195, 47] on md-tab-item "Remarks & Inclusions" at bounding box center [194, 48] width 67 height 19
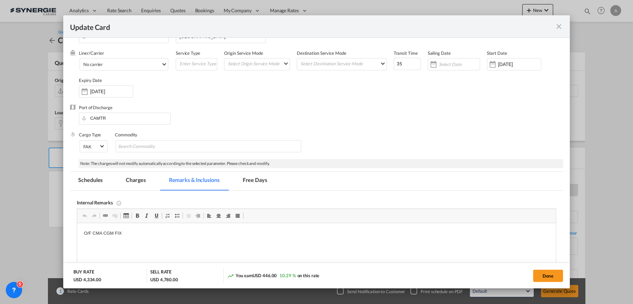
scroll to position [62, 0]
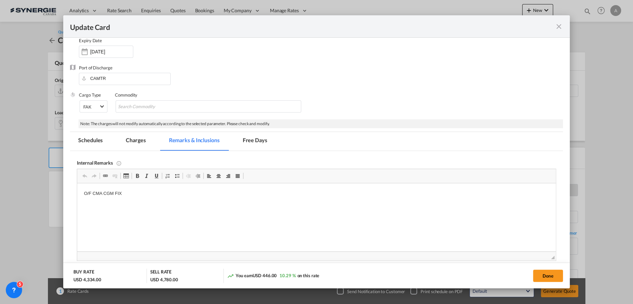
drag, startPoint x: 148, startPoint y: 139, endPoint x: 197, endPoint y: 149, distance: 50.2
click at [148, 139] on md-tab-item "Charges" at bounding box center [136, 141] width 36 height 19
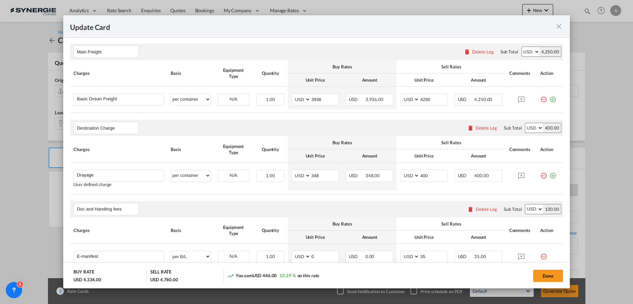
scroll to position [185, 0]
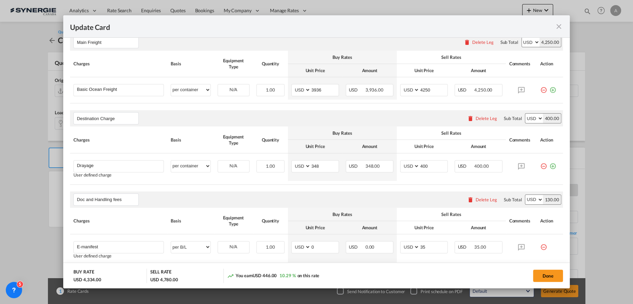
drag, startPoint x: 558, startPoint y: 25, endPoint x: 539, endPoint y: 5, distance: 27.7
click at [558, 25] on md-icon "icon-close fg-AAA8AD m-0 pointer" at bounding box center [559, 26] width 8 height 8
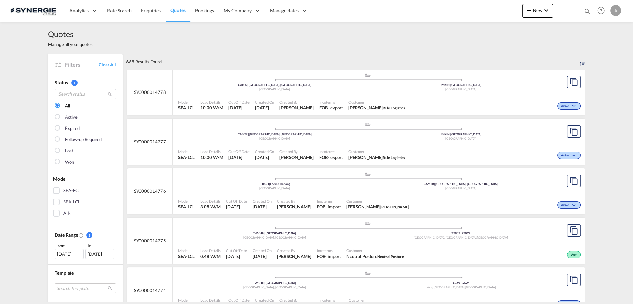
drag, startPoint x: 586, startPoint y: 11, endPoint x: 539, endPoint y: 15, distance: 47.1
click at [586, 11] on md-icon "icon-magnify" at bounding box center [587, 10] width 7 height 7
click at [470, 15] on select "Bookings Quotes Enquiries" at bounding box center [479, 11] width 32 height 12
click at [463, 5] on select "Bookings Quotes Enquiries" at bounding box center [479, 11] width 32 height 12
click at [469, 14] on select "Bookings Quotes Enquiries" at bounding box center [479, 11] width 32 height 12
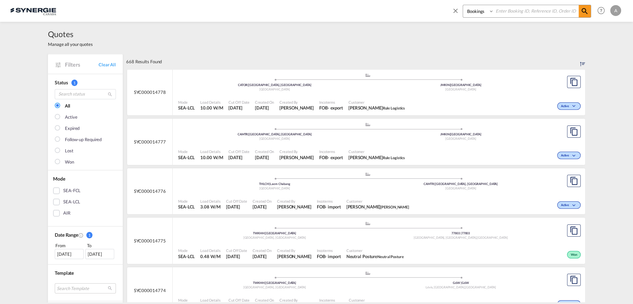
select select "Quotes"
click at [463, 5] on select "Bookings Quotes Enquiries" at bounding box center [479, 11] width 32 height 12
click at [510, 10] on input at bounding box center [536, 11] width 85 height 12
type input "14597"
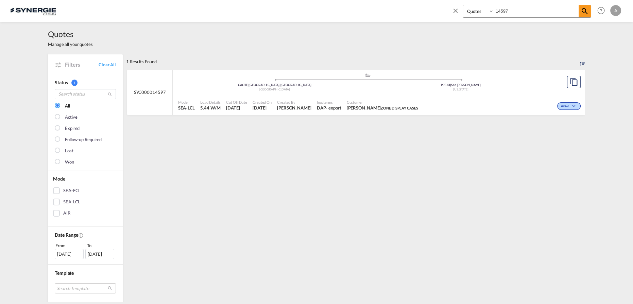
click at [363, 92] on div ".a{fill:#aaa8ad;} .a{fill:#aaa8ad;} CAOTT | Ottawa, ON Canada PRSJU | San Juan …" at bounding box center [367, 83] width 379 height 20
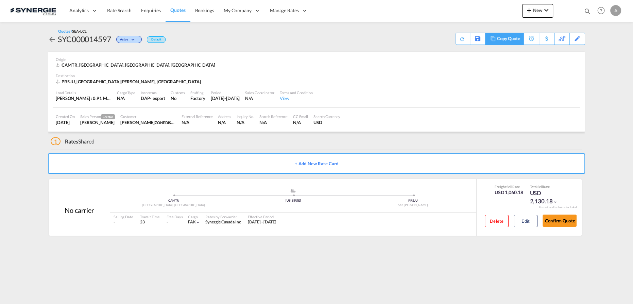
click at [516, 39] on div "Copy Quote" at bounding box center [508, 39] width 23 height 12
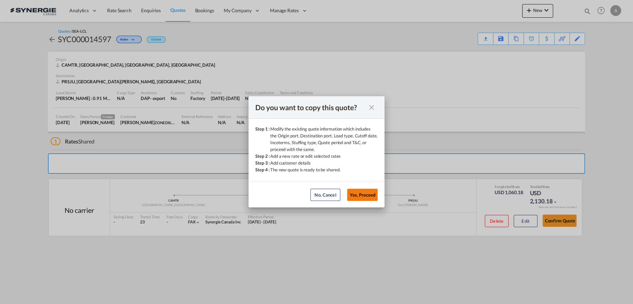
click at [365, 193] on button "Yes, Proceed" at bounding box center [362, 195] width 31 height 12
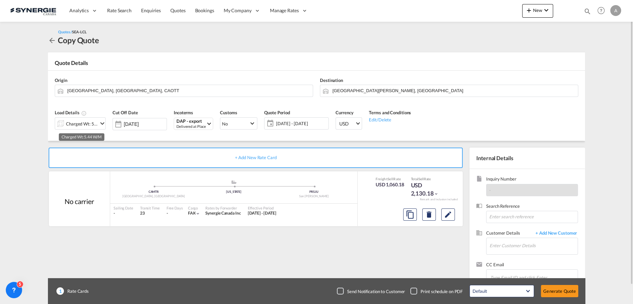
click at [90, 119] on div "Charged Wt: 5.44 W/M" at bounding box center [82, 124] width 32 height 10
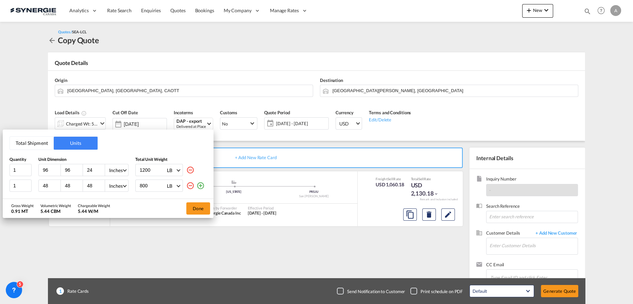
drag, startPoint x: 49, startPoint y: 168, endPoint x: -16, endPoint y: 171, distance: 65.0
click at [0, 171] on html "Analytics Reports Dashboard Rate Search Enquiries Quotes" at bounding box center [316, 152] width 633 height 304
type input "9"
type input "86"
type input "102"
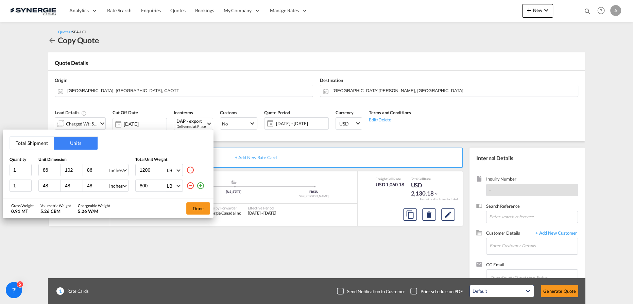
type input "86"
type input "1500"
click at [201, 208] on button "Done" at bounding box center [198, 208] width 24 height 12
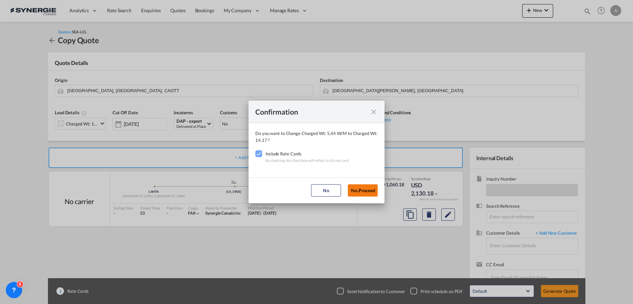
click at [370, 188] on button "Yes,Proceed" at bounding box center [363, 190] width 30 height 12
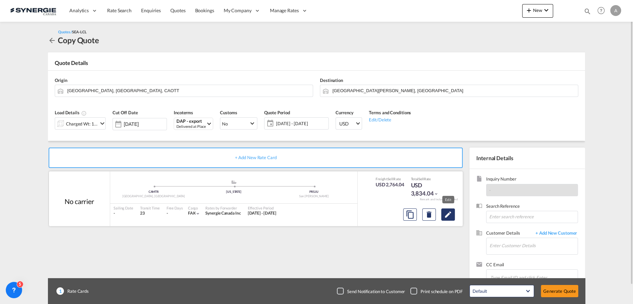
click at [451, 214] on md-icon "Edit" at bounding box center [448, 215] width 8 height 8
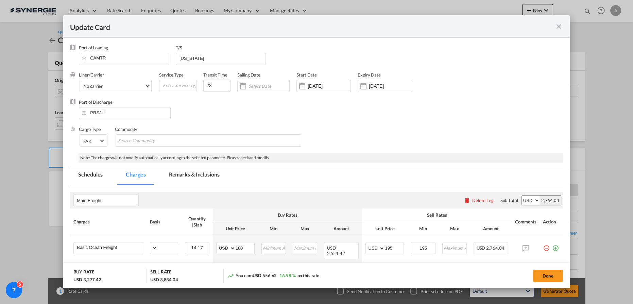
select select "per_cbm"
select select "flat"
select select "per_bl"
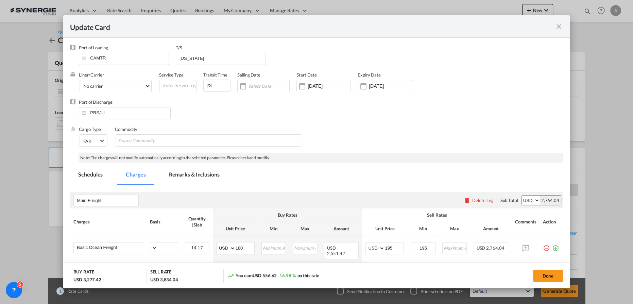
select select "per_bl"
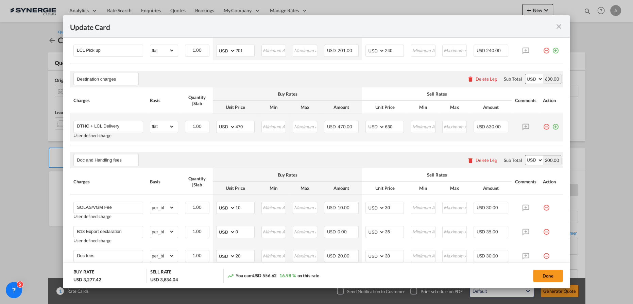
scroll to position [247, 0]
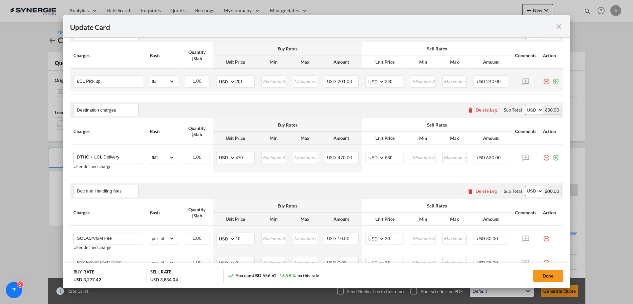
drag, startPoint x: 552, startPoint y: 76, endPoint x: 303, endPoint y: 84, distance: 248.7
click at [552, 76] on md-icon "icon-plus-circle-outline green-400-fg" at bounding box center [555, 78] width 7 height 7
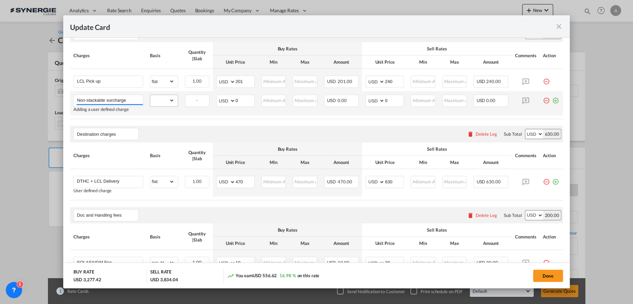
type input "Non-stackable surcharge"
drag, startPoint x: 154, startPoint y: 95, endPoint x: 165, endPoint y: 99, distance: 12.3
click at [154, 95] on select "gross_weight volumetric_weight per_shipment per_bl per_km per_hawb per_kg flat …" at bounding box center [162, 100] width 24 height 11
select select "per_shipment"
click at [150, 95] on select "gross_weight volumetric_weight per_shipment per_bl per_km per_hawb per_kg flat …" at bounding box center [162, 100] width 24 height 11
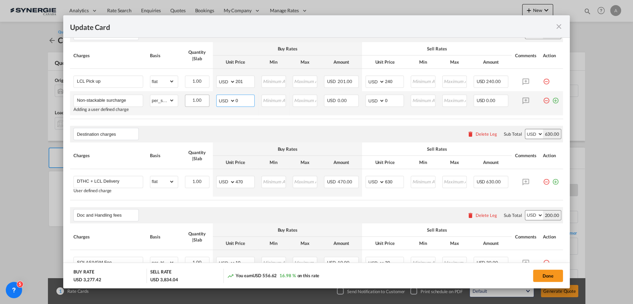
drag, startPoint x: 228, startPoint y: 94, endPoint x: 198, endPoint y: 93, distance: 29.9
click at [209, 94] on tr "Non-stackable surcharge Adding a user defined charge Please Enter Already Exist…" at bounding box center [316, 103] width 493 height 24
type input "725"
click at [385, 97] on input "765" at bounding box center [394, 100] width 19 height 10
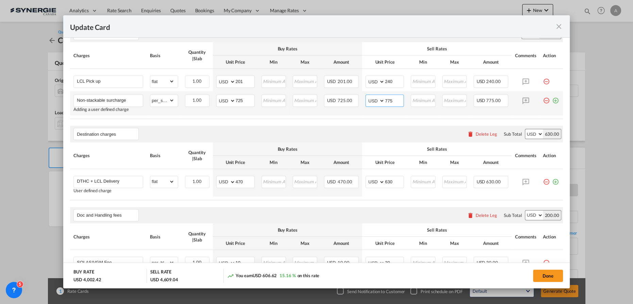
type input "775"
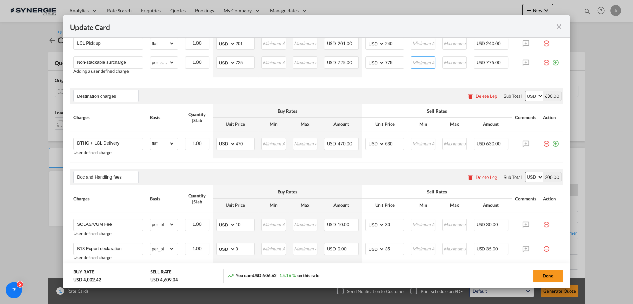
scroll to position [309, 0]
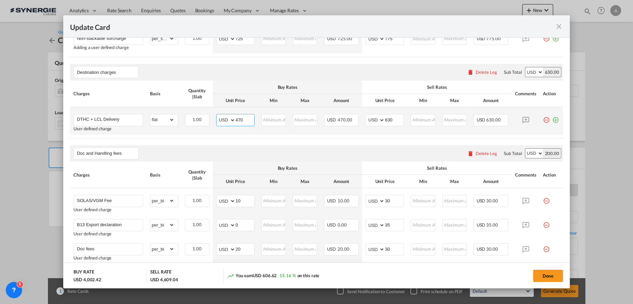
click at [245, 115] on input "470" at bounding box center [245, 119] width 19 height 10
click at [158, 113] on tr "DTHC + LCL Delivery User defined charge Please Enter Already Exists gross_weigh…" at bounding box center [316, 121] width 493 height 28
type input "485"
type input "6"
type input "545"
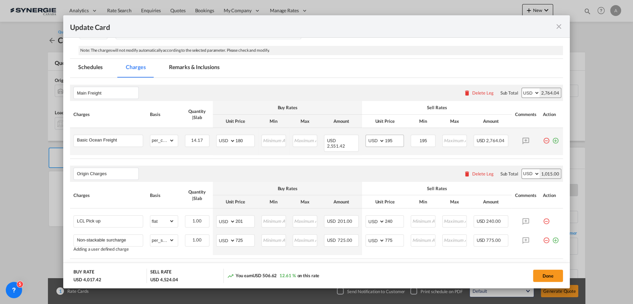
scroll to position [91, 0]
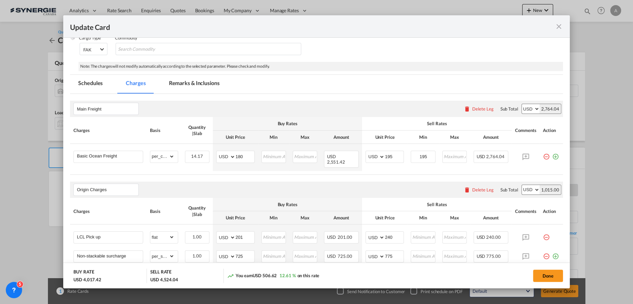
click at [199, 83] on md-tab-item "Remarks & Inclusions" at bounding box center [194, 84] width 67 height 19
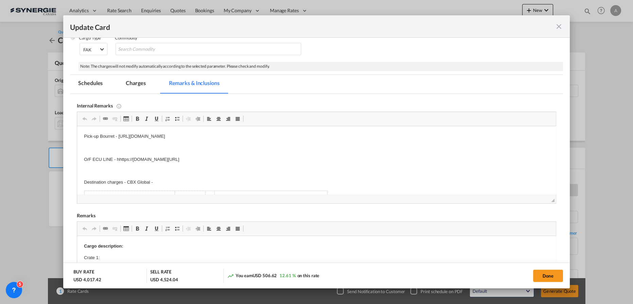
scroll to position [0, 0]
drag, startPoint x: 286, startPoint y: 158, endPoint x: 117, endPoint y: 156, distance: 168.7
click at [117, 156] on p "O/F ECU LINE - hhttps://[DOMAIN_NAME][URL]" at bounding box center [316, 159] width 465 height 7
click at [140, 85] on md-tab-item "Charges" at bounding box center [136, 84] width 36 height 19
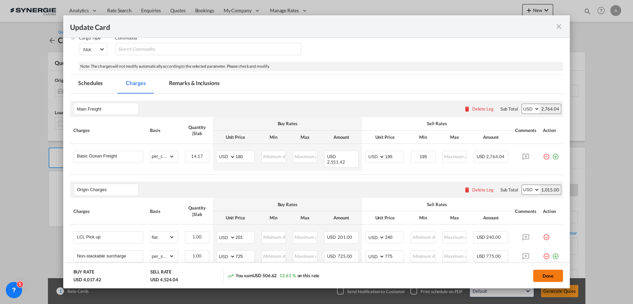
click at [551, 277] on button "Done" at bounding box center [548, 276] width 30 height 12
type input "[DATE]"
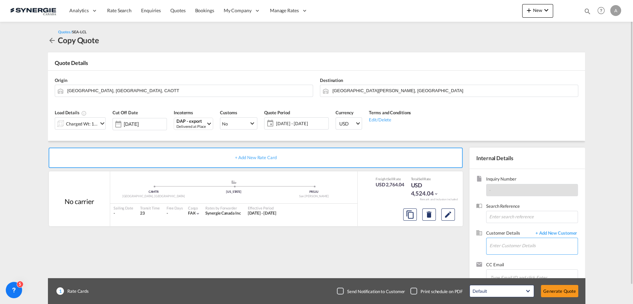
click at [500, 246] on input "Enter Customer Details" at bounding box center [534, 245] width 88 height 15
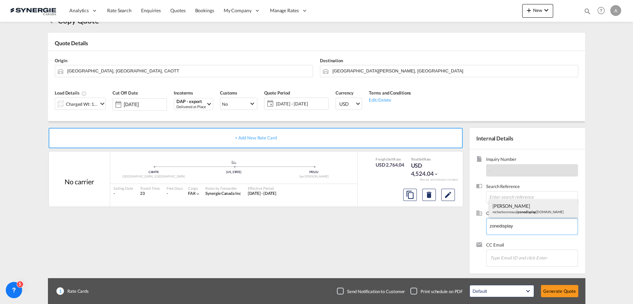
click at [511, 209] on div "[PERSON_NAME] mcharbonneau@ zonedisplay [DOMAIN_NAME]" at bounding box center [533, 208] width 89 height 18
type input "ZONE DISPLAY CASES, [PERSON_NAME], [EMAIL_ADDRESS][DOMAIN_NAME]"
click at [570, 286] on button "Generate Quote" at bounding box center [559, 291] width 37 height 12
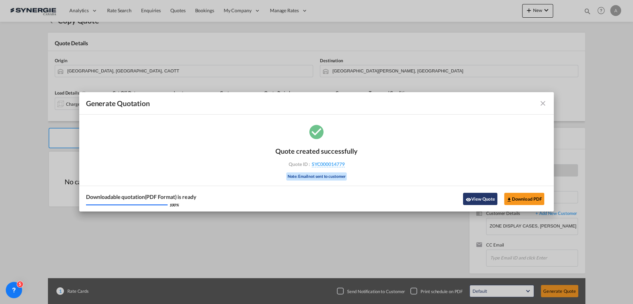
click at [471, 195] on button "View Quote" at bounding box center [480, 199] width 34 height 12
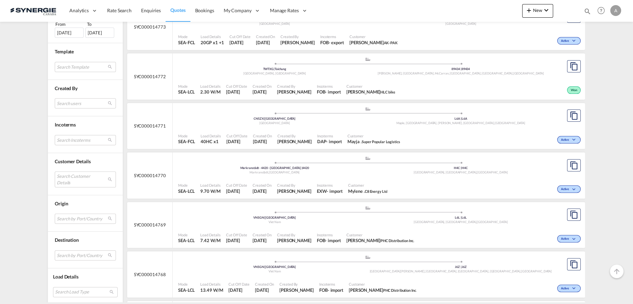
scroll to position [371, 0]
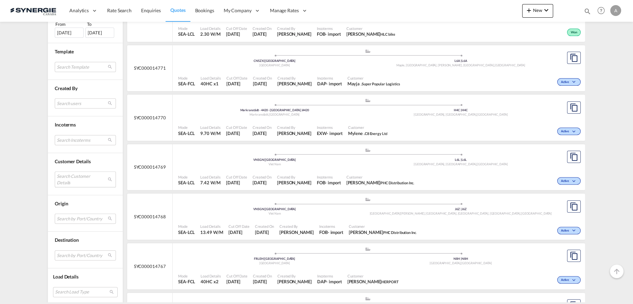
click at [73, 175] on md-select "Search Customer Details user name user [PERSON_NAME] [PERSON_NAME][EMAIL_ADDRES…" at bounding box center [85, 179] width 61 height 16
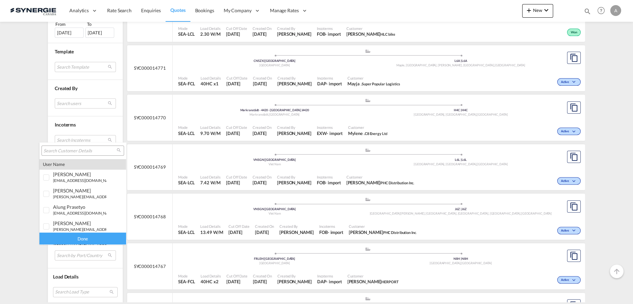
click at [89, 152] on input "search" at bounding box center [80, 151] width 73 height 6
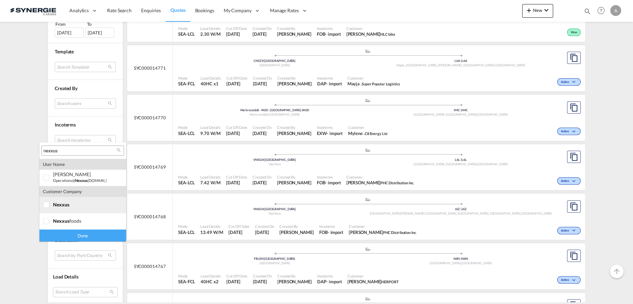
type input "nexxus"
click at [55, 206] on span "nexxus" at bounding box center [61, 205] width 16 height 6
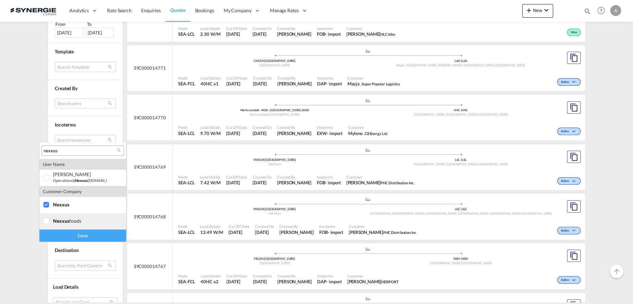
click at [55, 224] on md-option "company nexxus foods" at bounding box center [82, 221] width 87 height 16
click at [73, 238] on div "Done" at bounding box center [82, 236] width 87 height 12
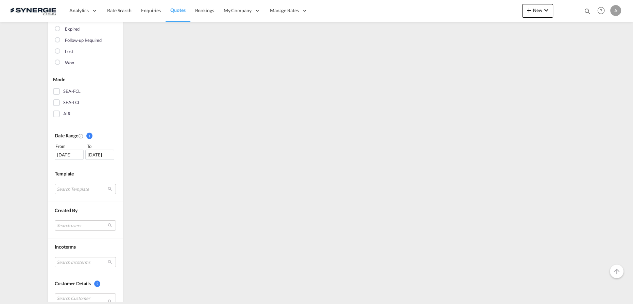
scroll to position [123, 0]
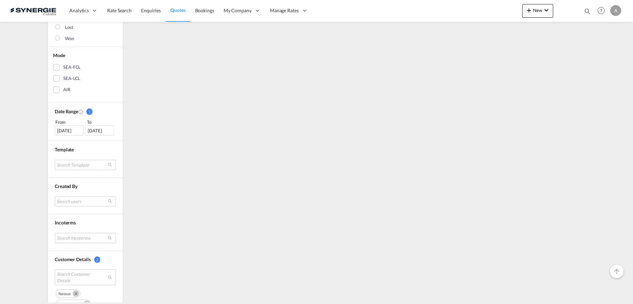
click at [69, 130] on div "[DATE]" at bounding box center [69, 130] width 29 height 10
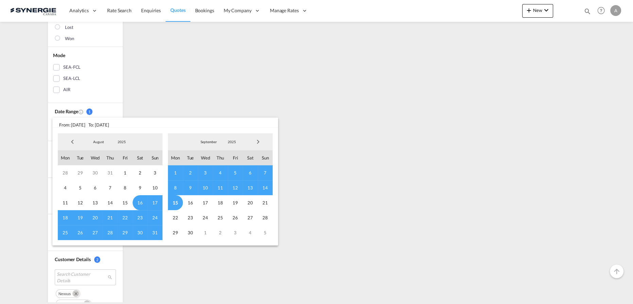
click at [119, 140] on span "2025" at bounding box center [122, 141] width 22 height 5
click at [122, 112] on md-option "2023" at bounding box center [128, 109] width 46 height 16
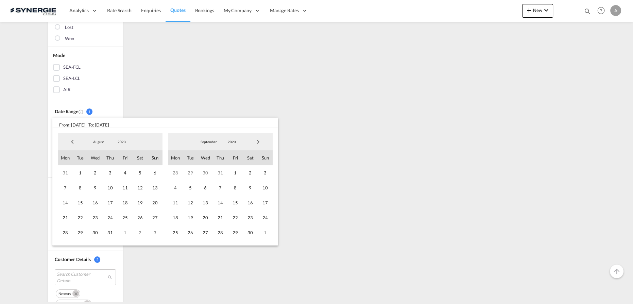
drag, startPoint x: 84, startPoint y: 172, endPoint x: 143, endPoint y: 162, distance: 59.7
click at [84, 172] on span "1" at bounding box center [80, 172] width 15 height 15
click at [229, 142] on span "2023" at bounding box center [232, 141] width 22 height 5
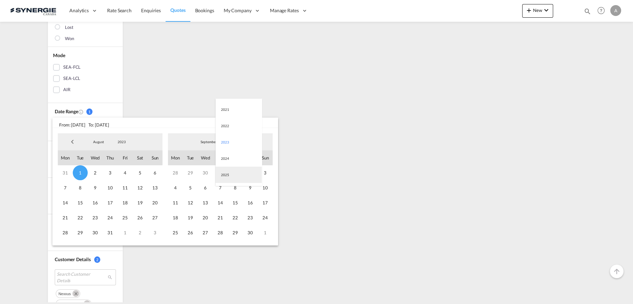
click at [226, 175] on md-option "2025" at bounding box center [239, 175] width 46 height 16
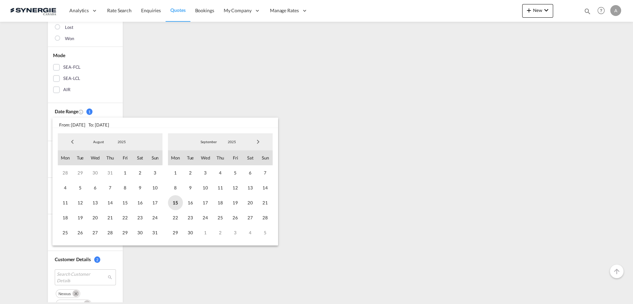
click at [173, 201] on span "15" at bounding box center [175, 202] width 15 height 15
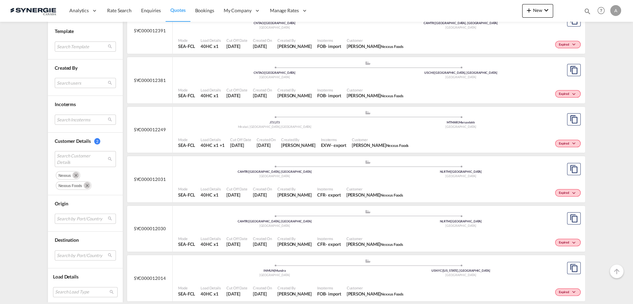
scroll to position [402, 0]
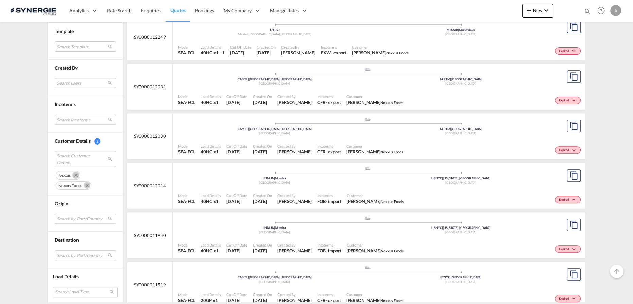
click at [351, 185] on div ".a{fill:#aaa8ad;} .a{fill:#aaa8ad;} INMUN | Mundra [GEOGRAPHIC_DATA] USNYC | [U…" at bounding box center [367, 176] width 379 height 20
